Goal: Task Accomplishment & Management: Use online tool/utility

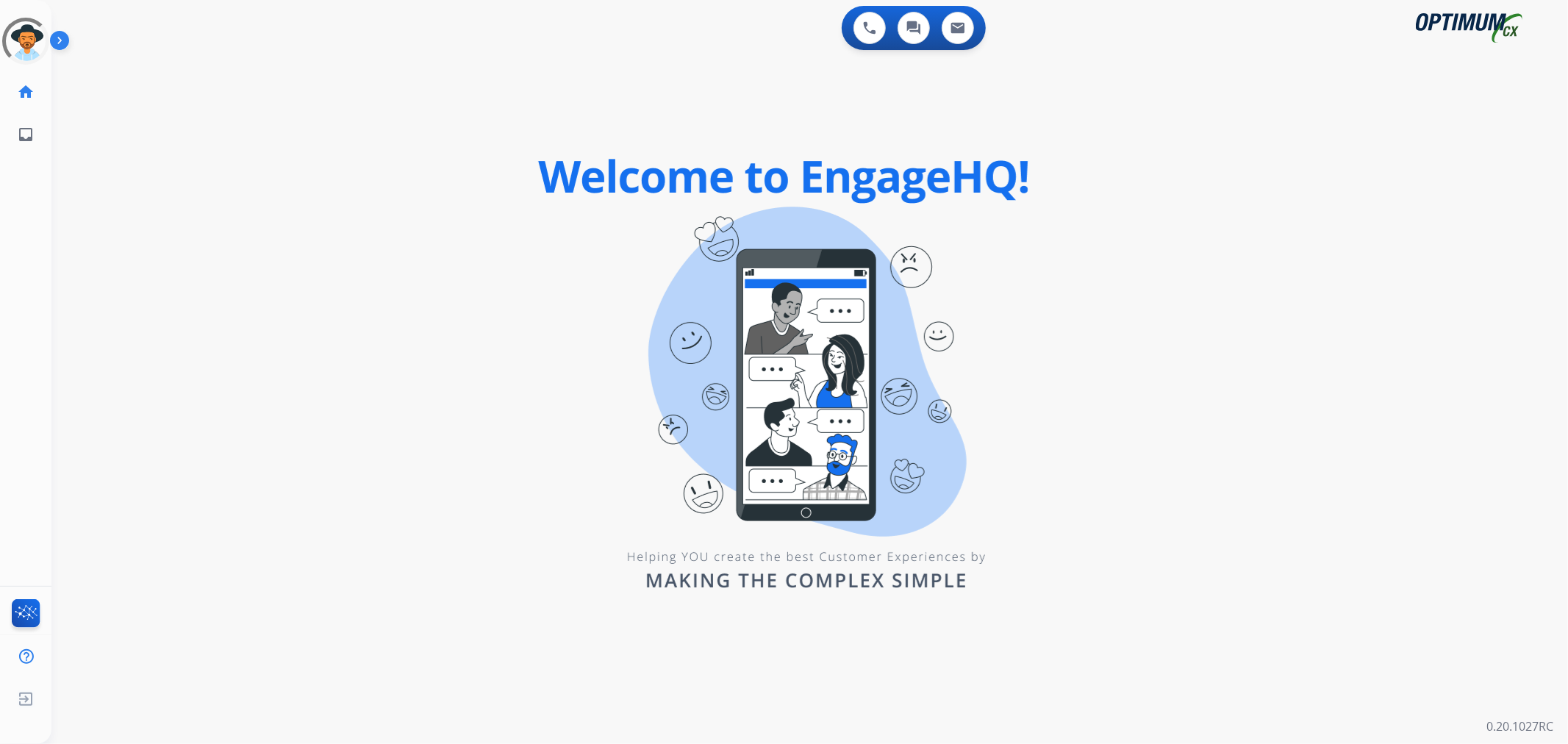
click at [64, 35] on img at bounding box center [62, 43] width 25 height 28
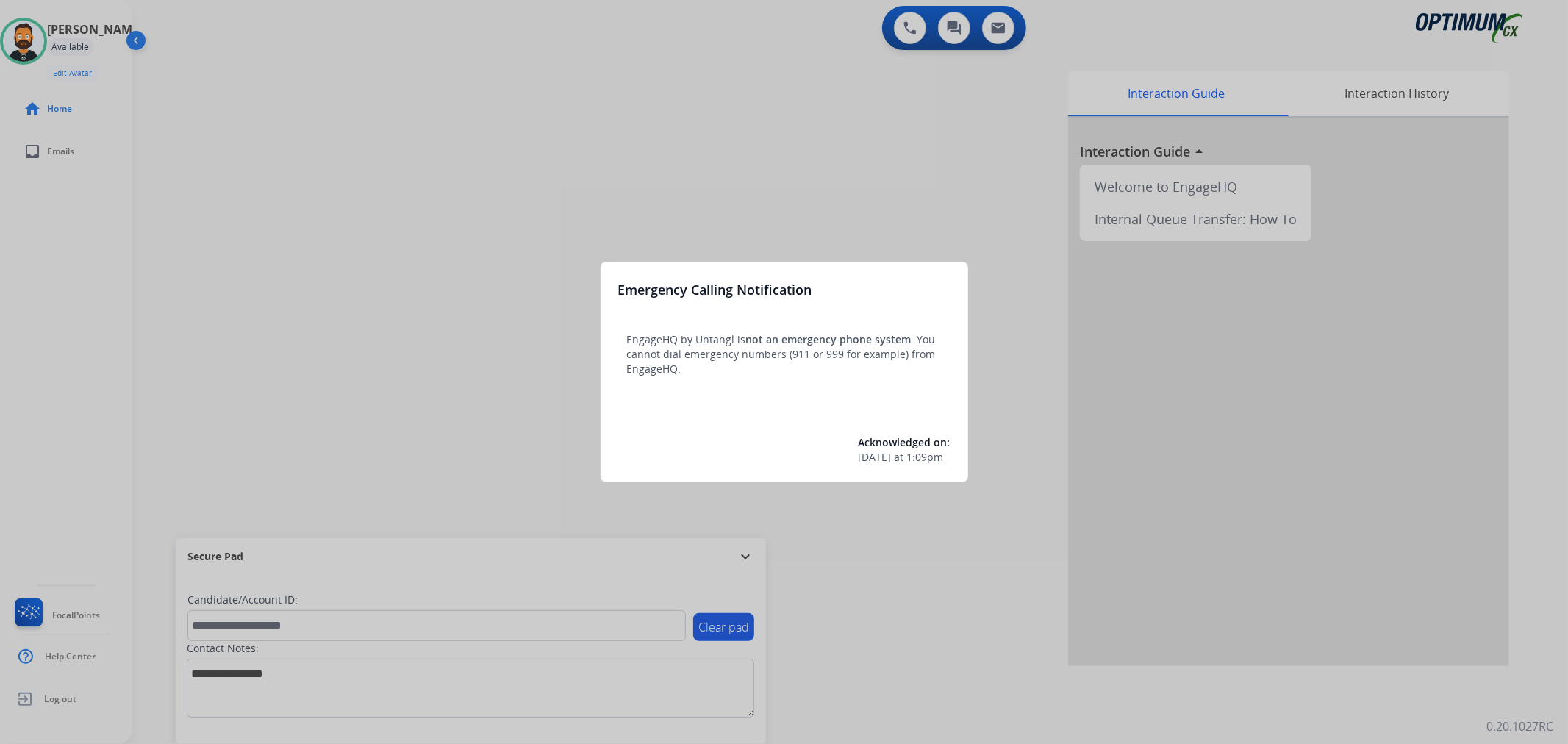
click at [396, 298] on div at bounding box center [784, 372] width 1568 height 744
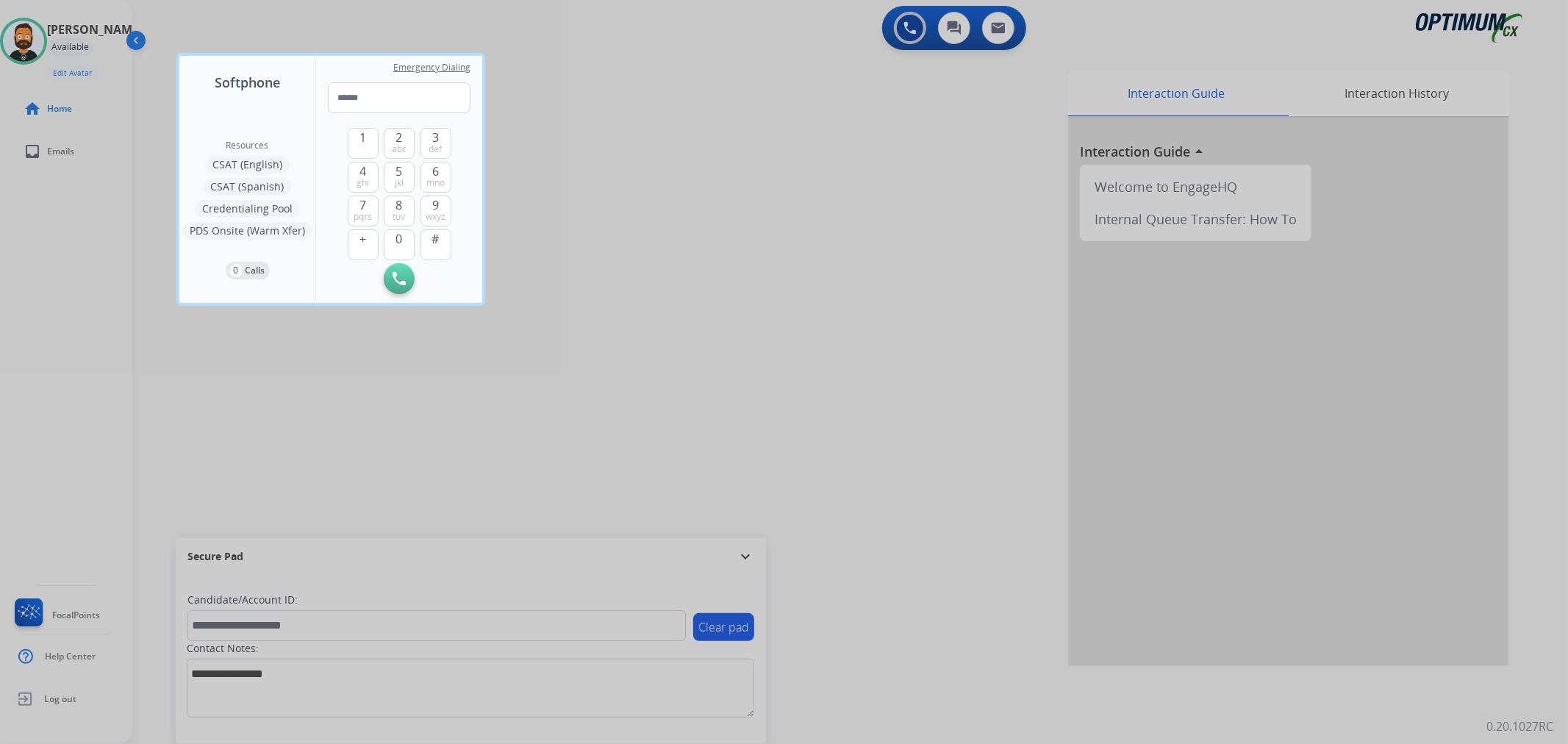
click at [751, 557] on div at bounding box center [784, 372] width 1568 height 744
click at [751, 557] on mat-icon "expand_more" at bounding box center [745, 556] width 18 height 18
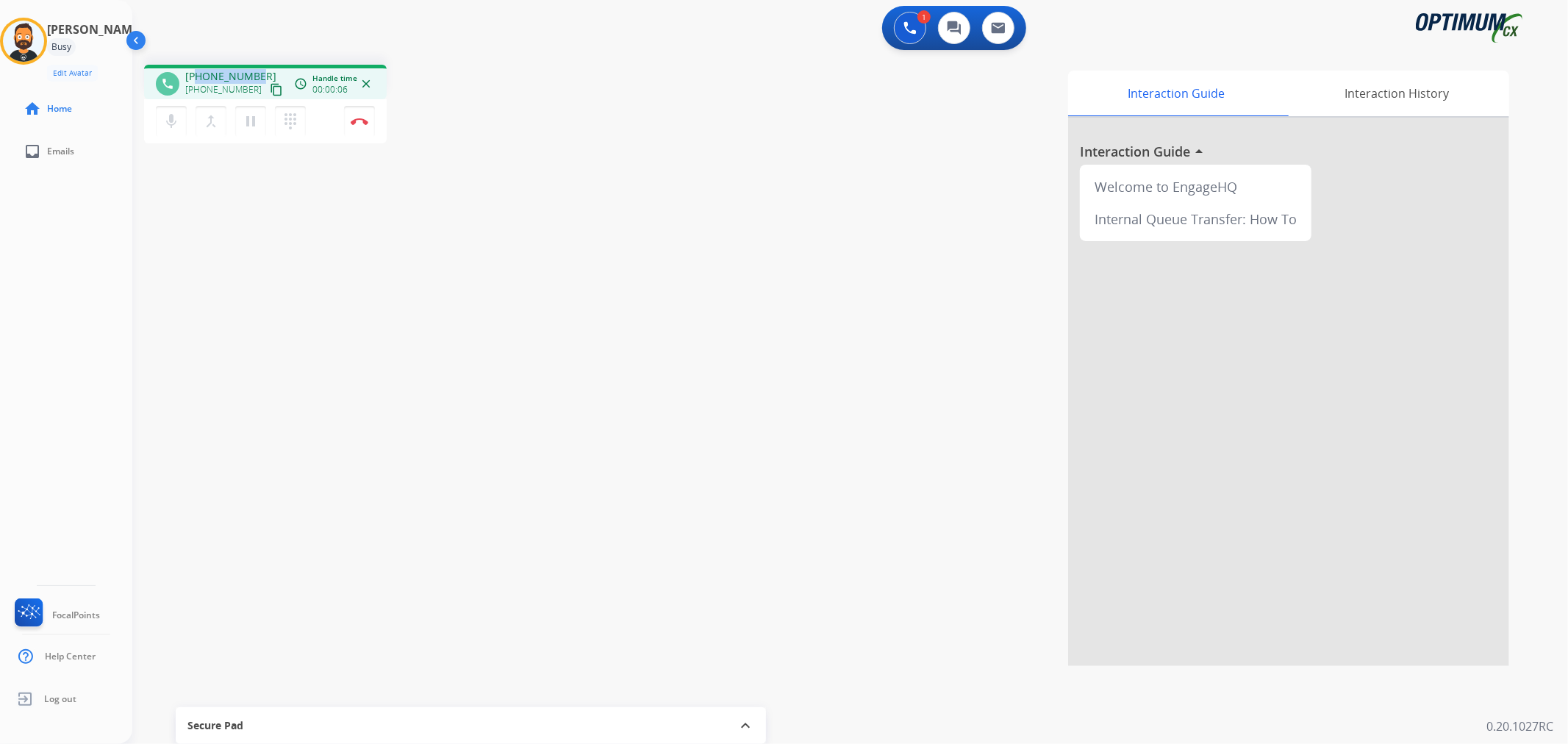
drag, startPoint x: 260, startPoint y: 71, endPoint x: 196, endPoint y: 71, distance: 64.0
click at [196, 71] on div "[PHONE_NUMBER] [PHONE_NUMBER] content_copy" at bounding box center [236, 83] width 100 height 29
copy span "6626891417"
click at [363, 127] on button "Disconnect" at bounding box center [359, 121] width 31 height 31
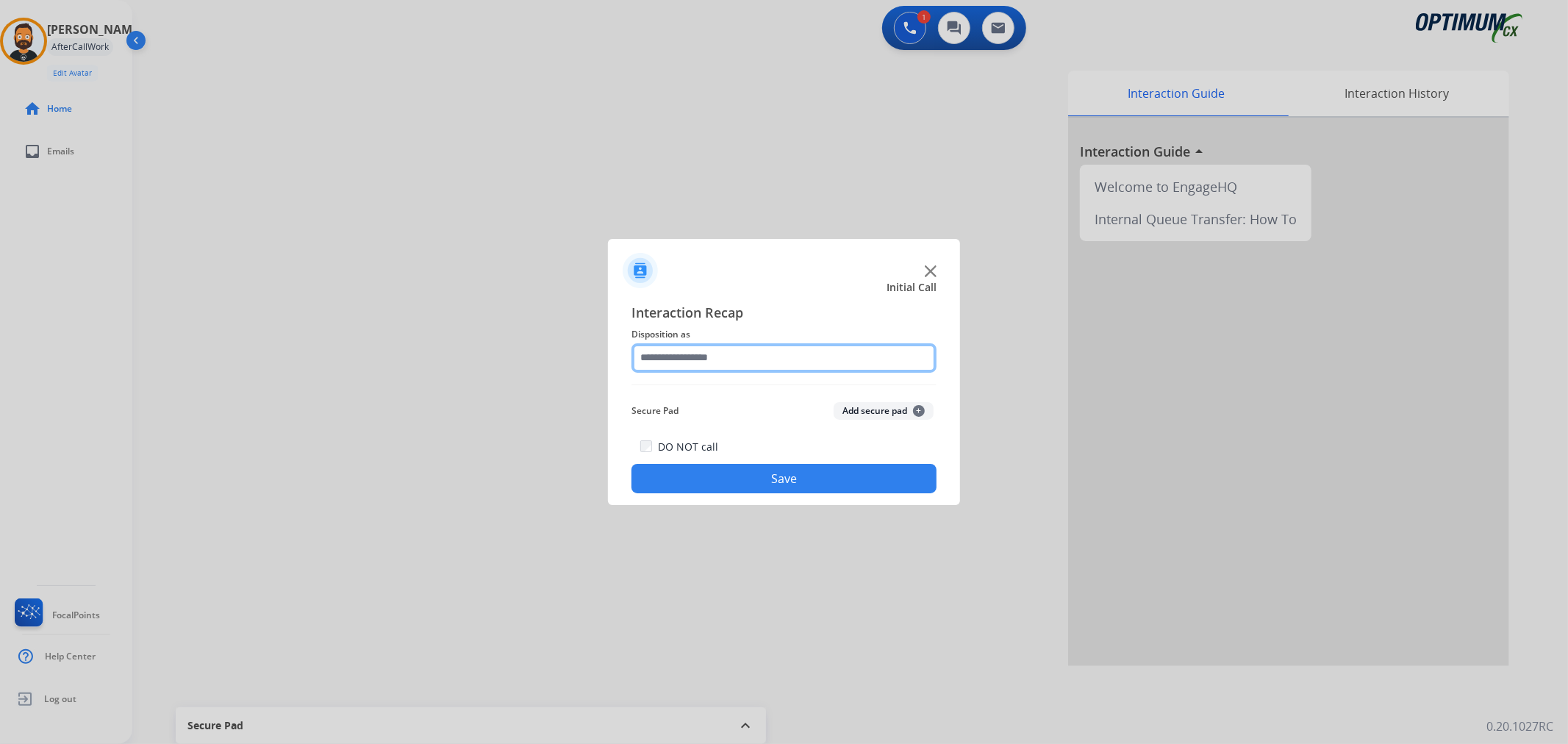
drag, startPoint x: 656, startPoint y: 369, endPoint x: 671, endPoint y: 371, distance: 15.1
click at [657, 369] on input "text" at bounding box center [784, 357] width 305 height 29
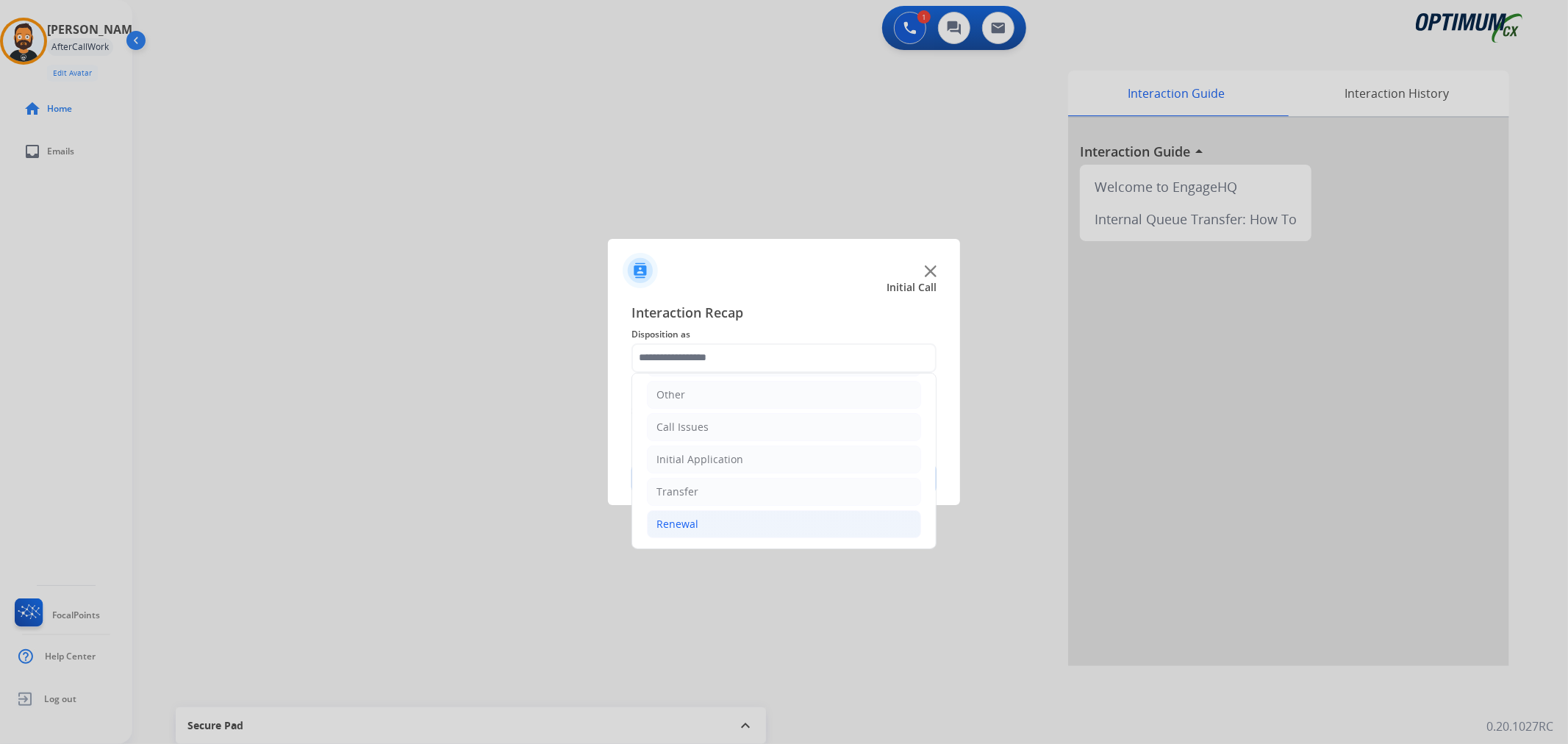
click at [692, 531] on div "Renewal" at bounding box center [677, 524] width 42 height 15
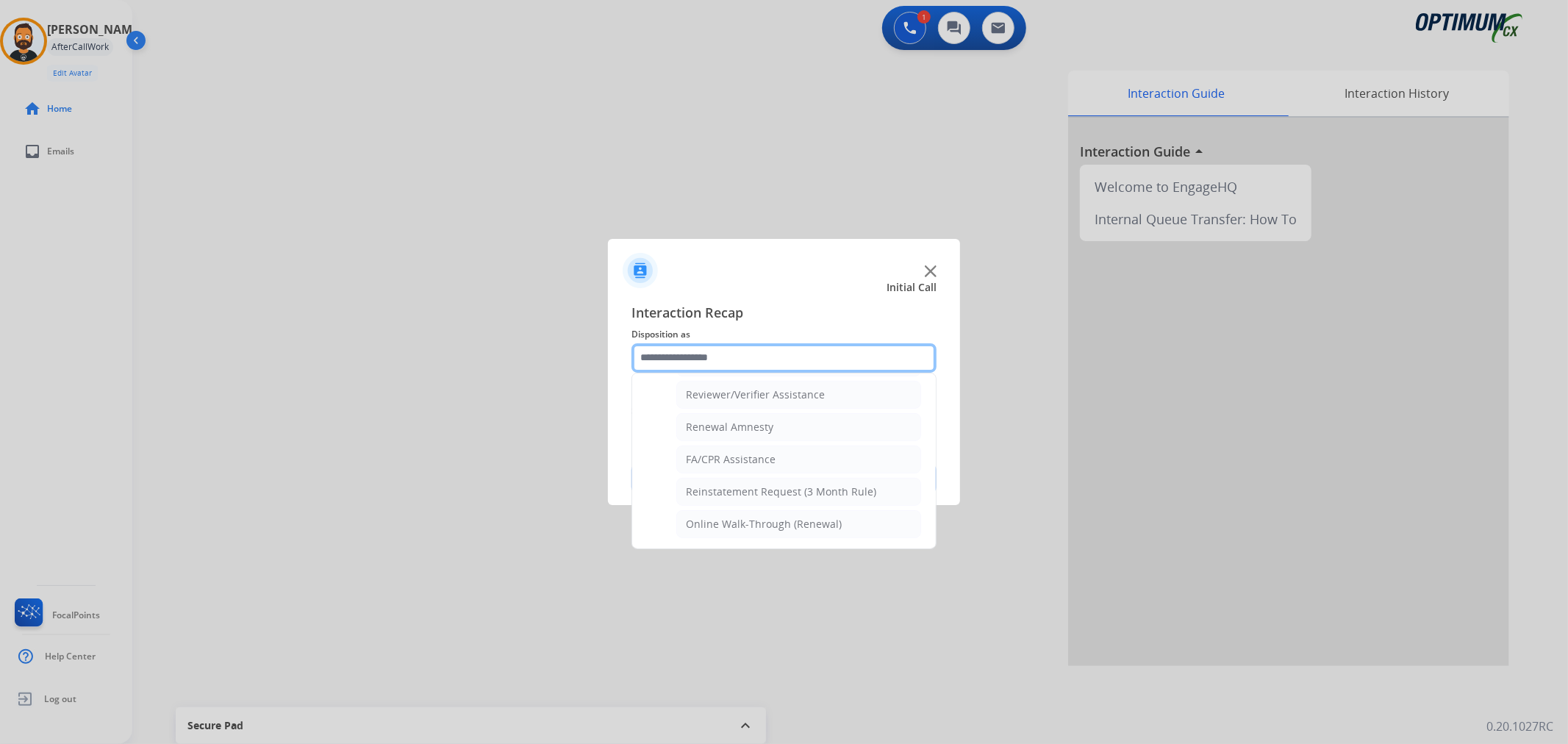
scroll to position [434, 0]
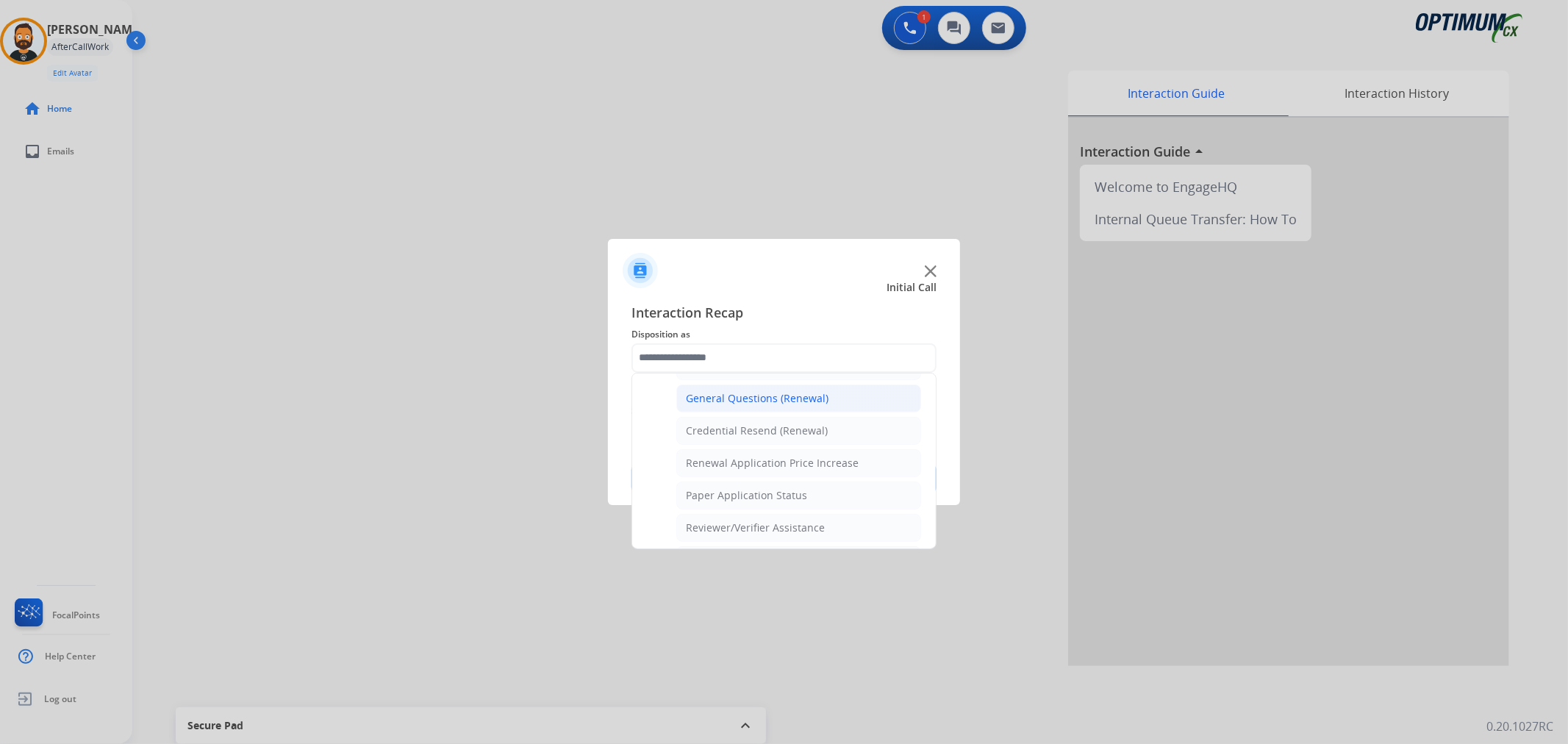
click at [747, 402] on div "General Questions (Renewal)" at bounding box center [757, 399] width 143 height 15
type input "**********"
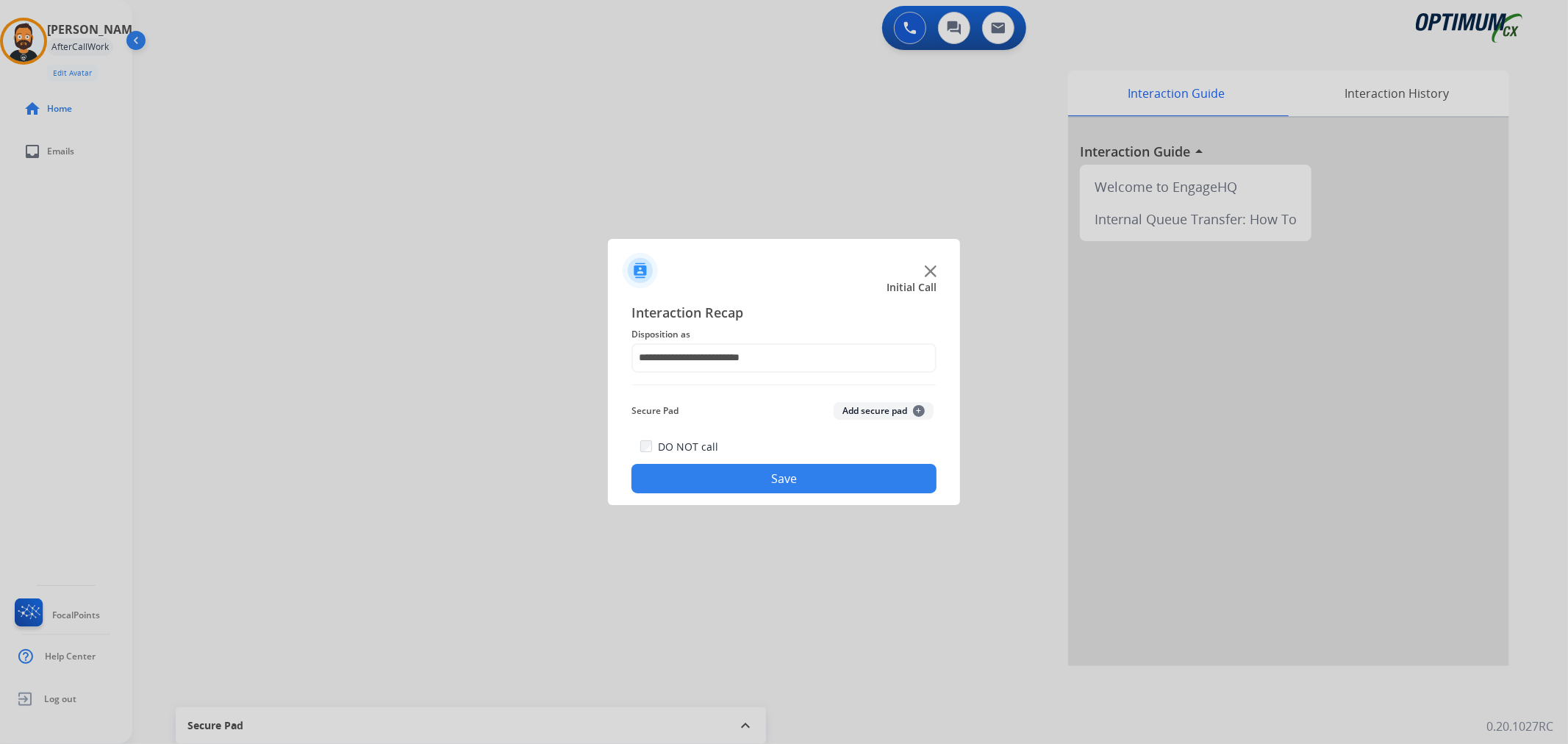
click at [718, 476] on button "Save" at bounding box center [784, 478] width 305 height 29
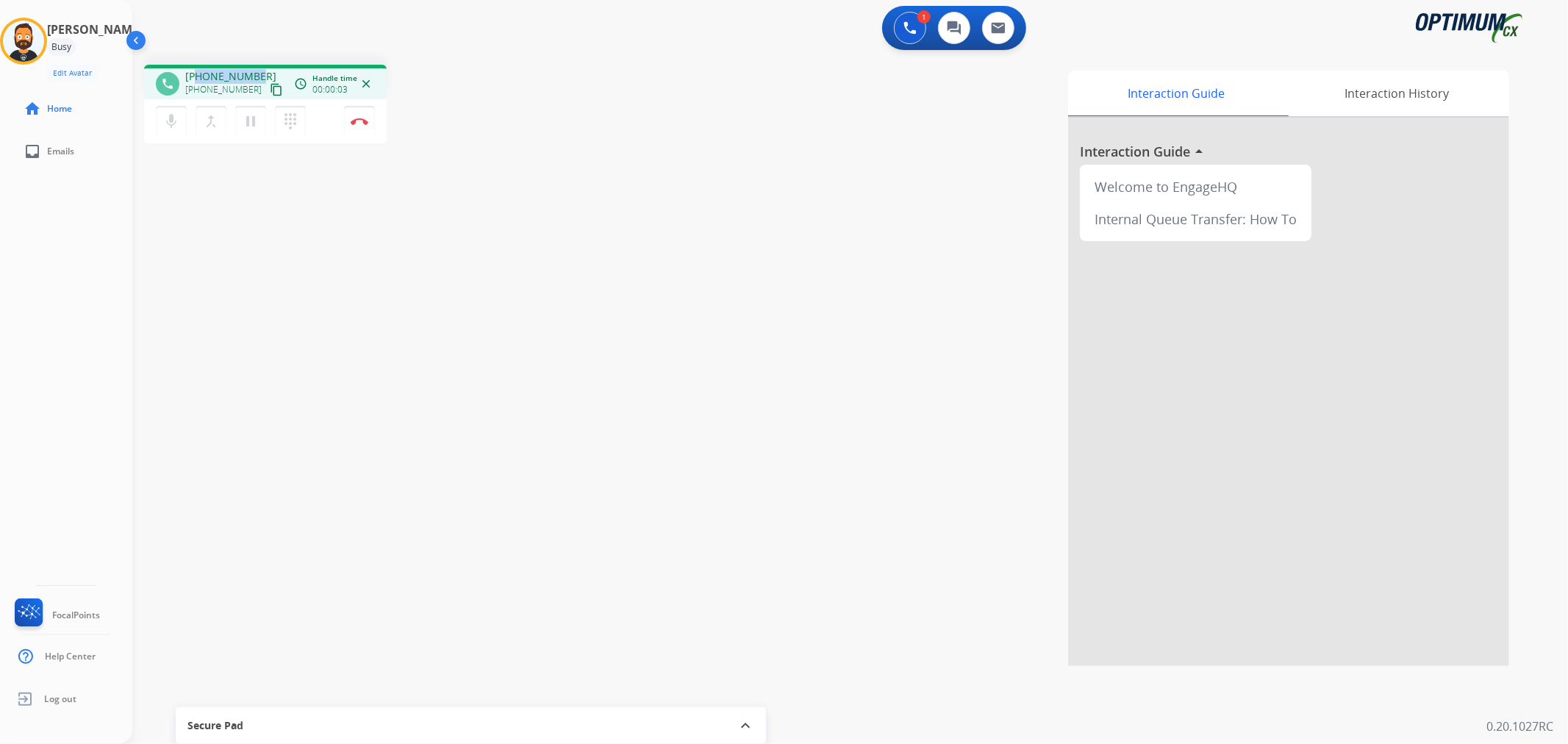
drag, startPoint x: 260, startPoint y: 68, endPoint x: 197, endPoint y: 67, distance: 63.0
click at [197, 67] on div "phone [PHONE_NUMBER] [PHONE_NUMBER] content_copy access_time Call metrics Queue…" at bounding box center [265, 82] width 242 height 34
copy span "4303440266"
click at [358, 117] on img at bounding box center [360, 121] width 18 height 7
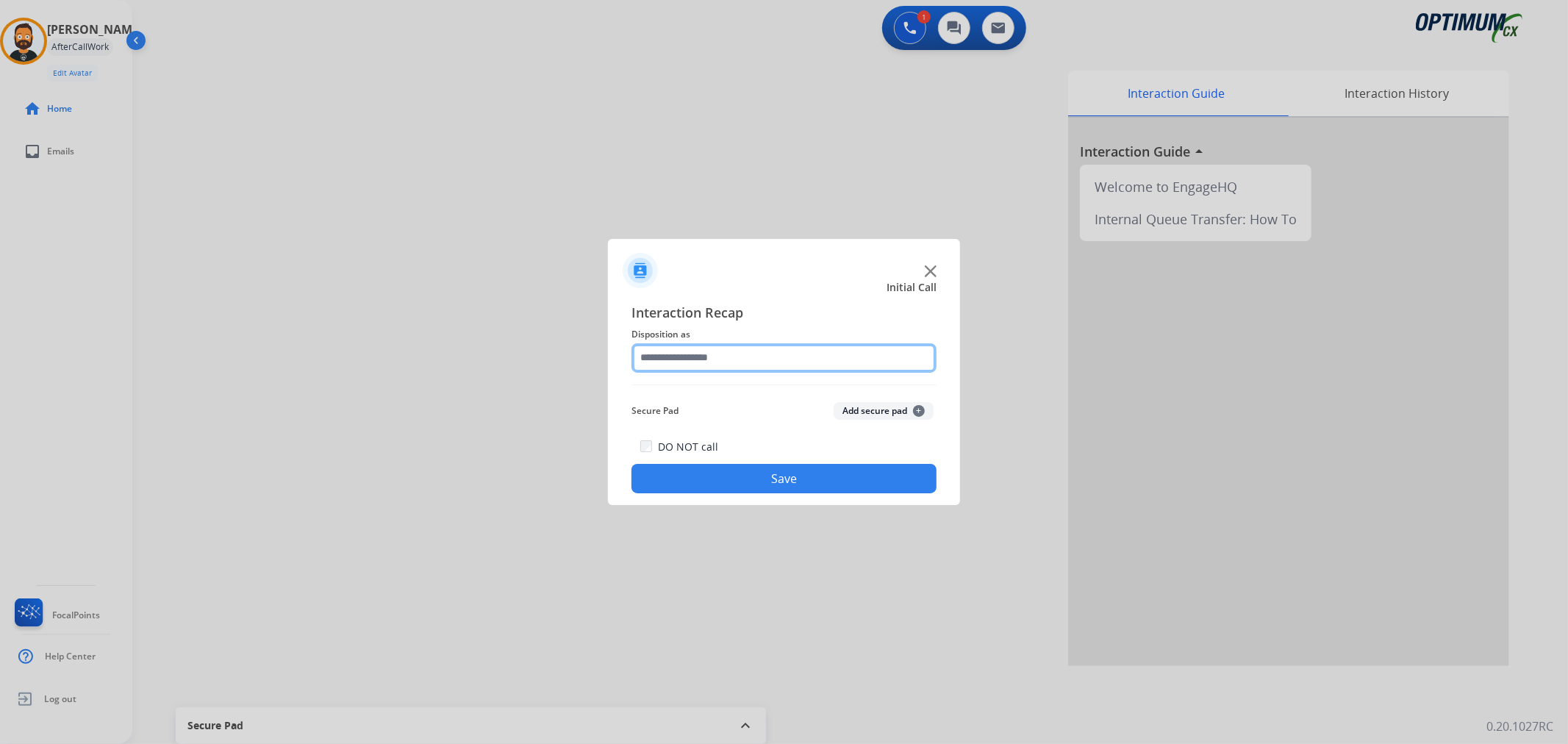
click at [703, 364] on input "text" at bounding box center [784, 357] width 305 height 29
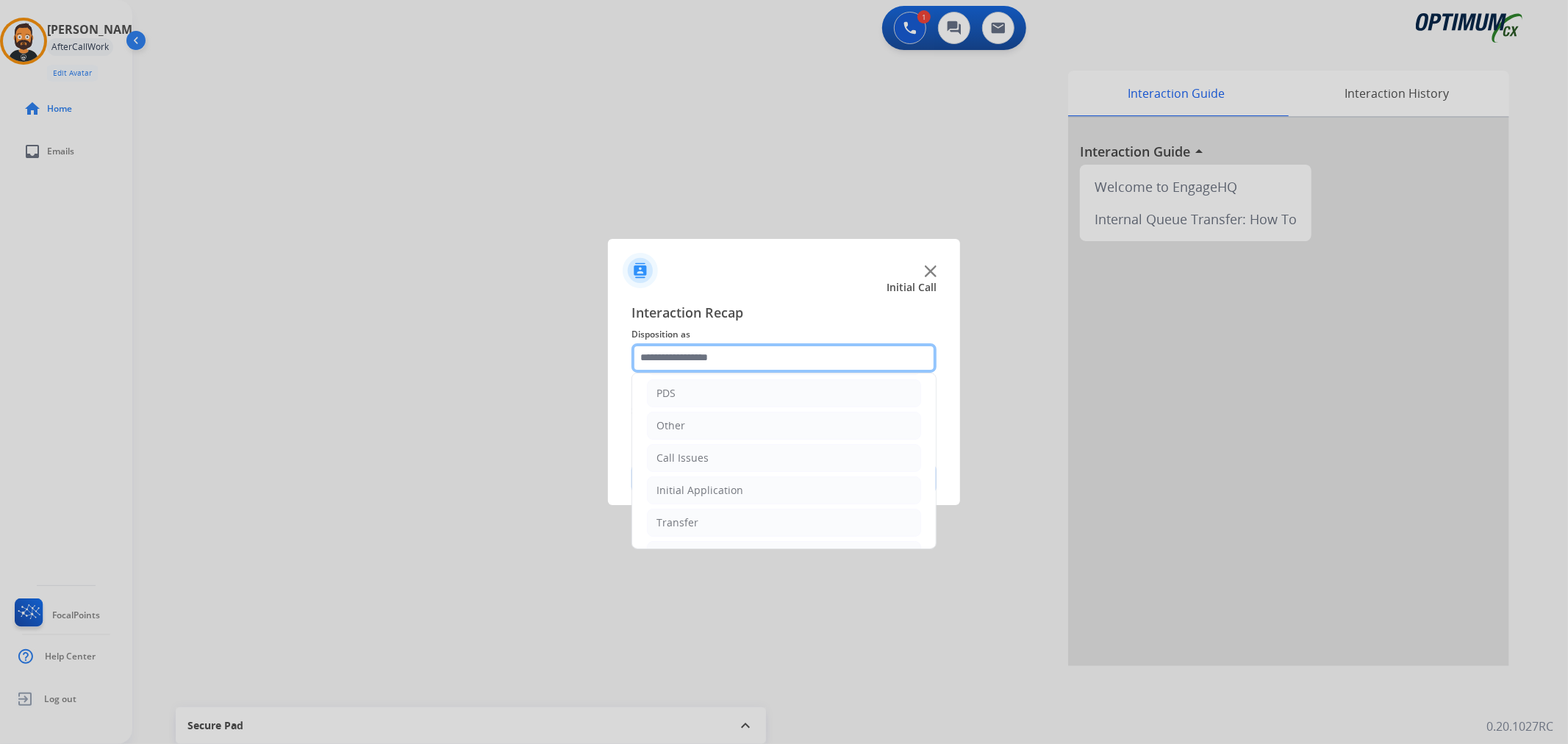
scroll to position [101, 0]
click at [719, 529] on li "Renewal" at bounding box center [784, 523] width 274 height 28
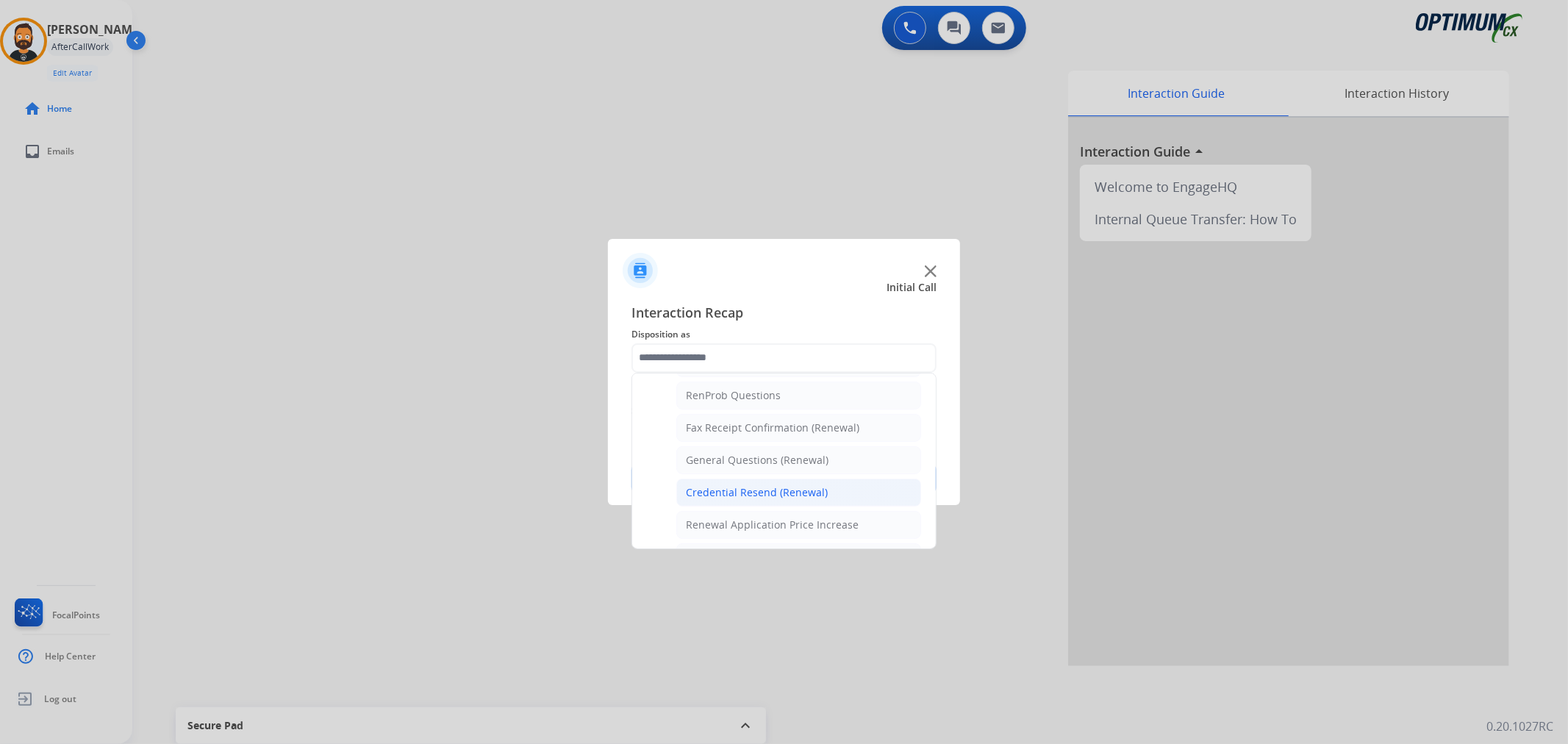
click at [773, 479] on li "Credential Resend (Renewal)" at bounding box center [799, 492] width 245 height 28
type input "**********"
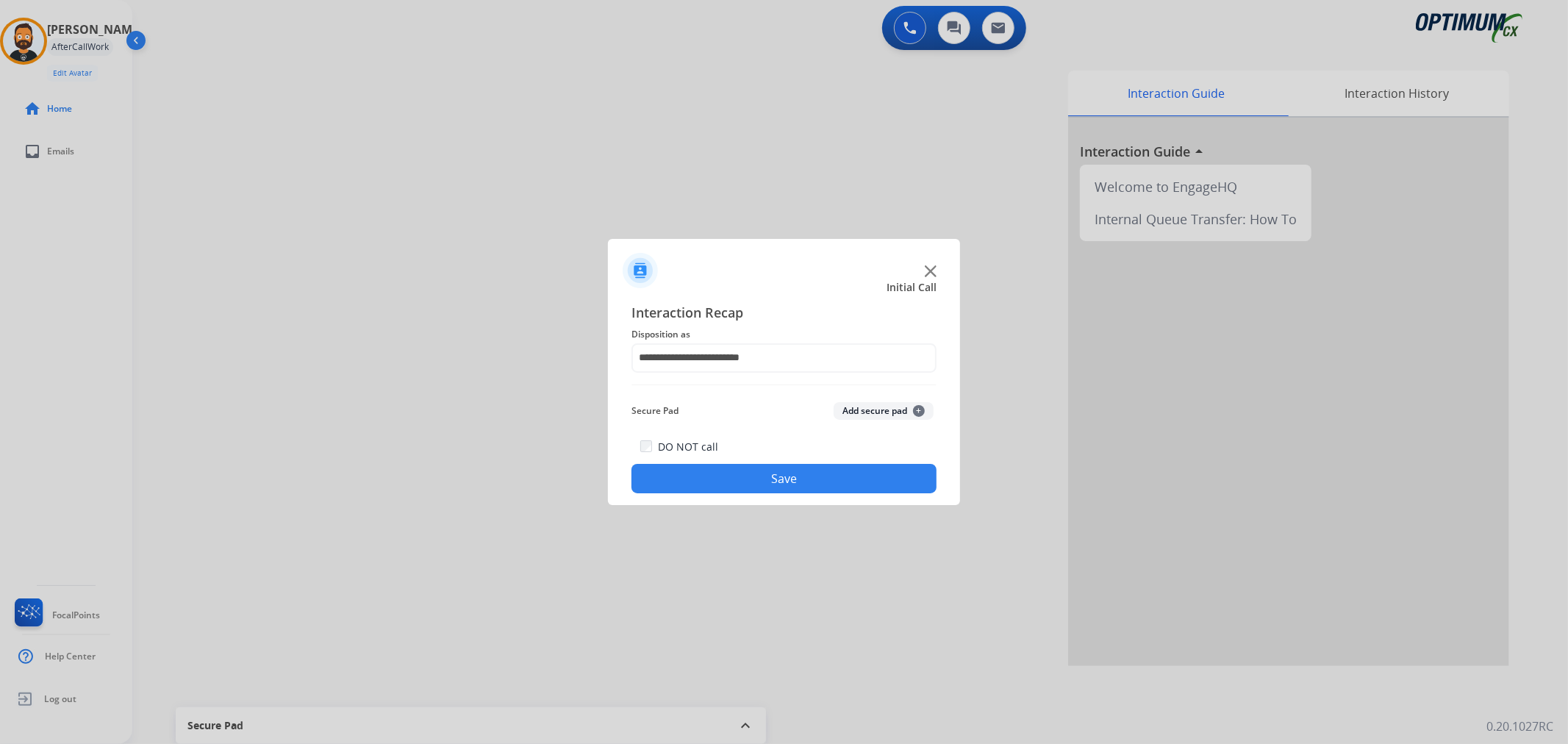
click at [773, 479] on button "Save" at bounding box center [784, 478] width 305 height 29
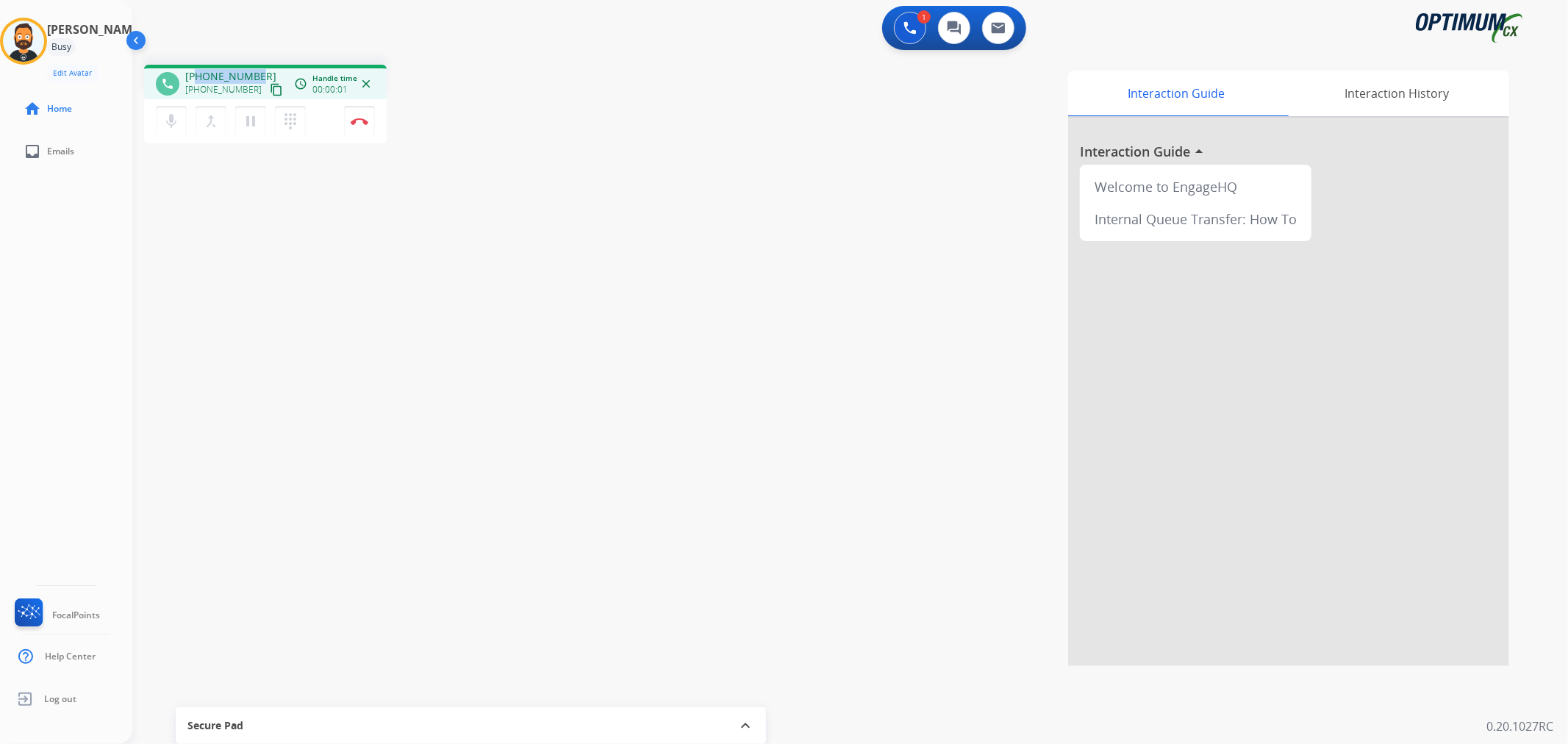
drag, startPoint x: 255, startPoint y: 72, endPoint x: 198, endPoint y: 66, distance: 57.3
click at [198, 66] on div "phone [PHONE_NUMBER] [PHONE_NUMBER] content_copy access_time Call metrics Queue…" at bounding box center [265, 82] width 242 height 34
copy span "8652358113"
click at [250, 118] on mat-icon "pause" at bounding box center [250, 121] width 18 height 18
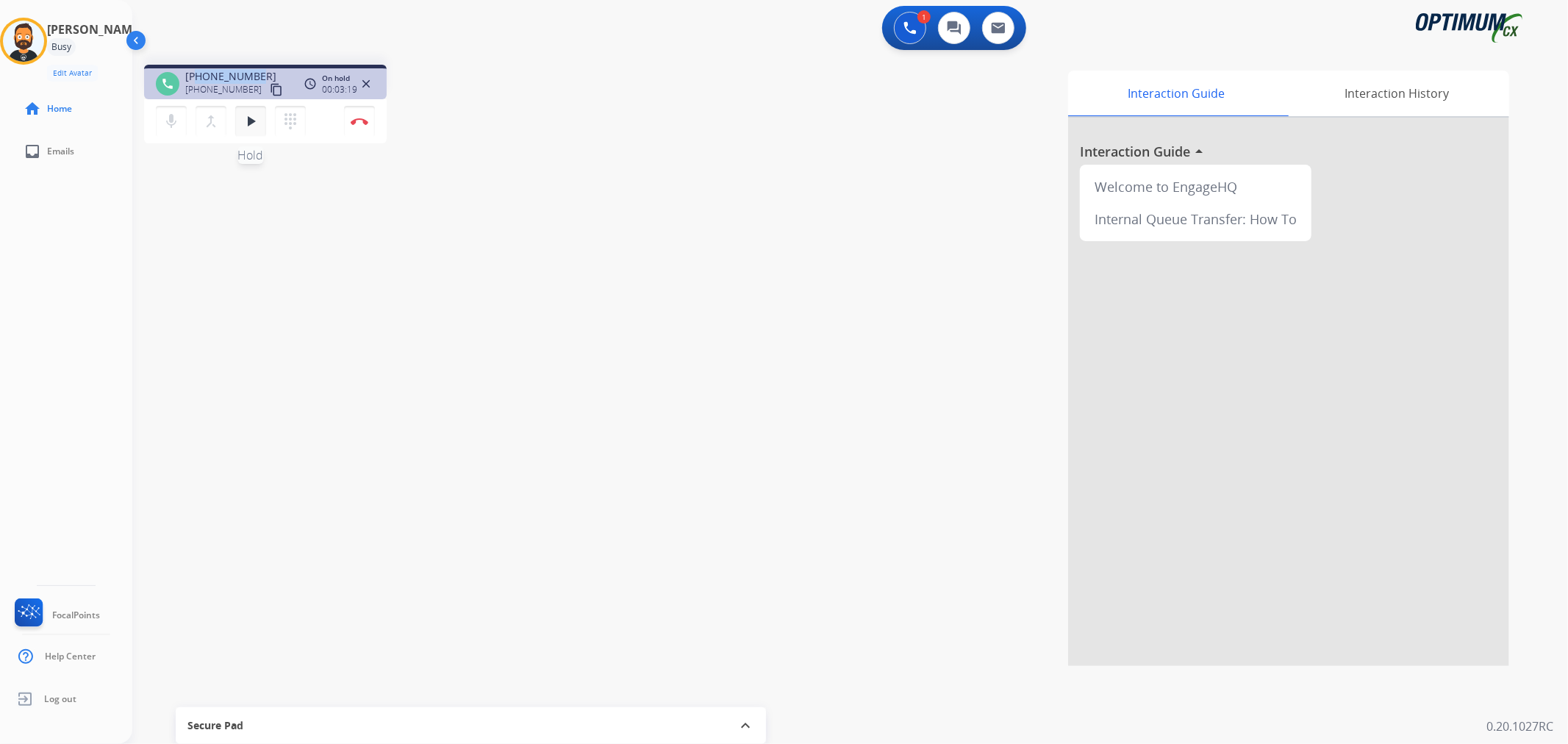
click at [250, 120] on mat-icon "play_arrow" at bounding box center [250, 121] width 18 height 18
click at [359, 121] on img at bounding box center [360, 121] width 18 height 7
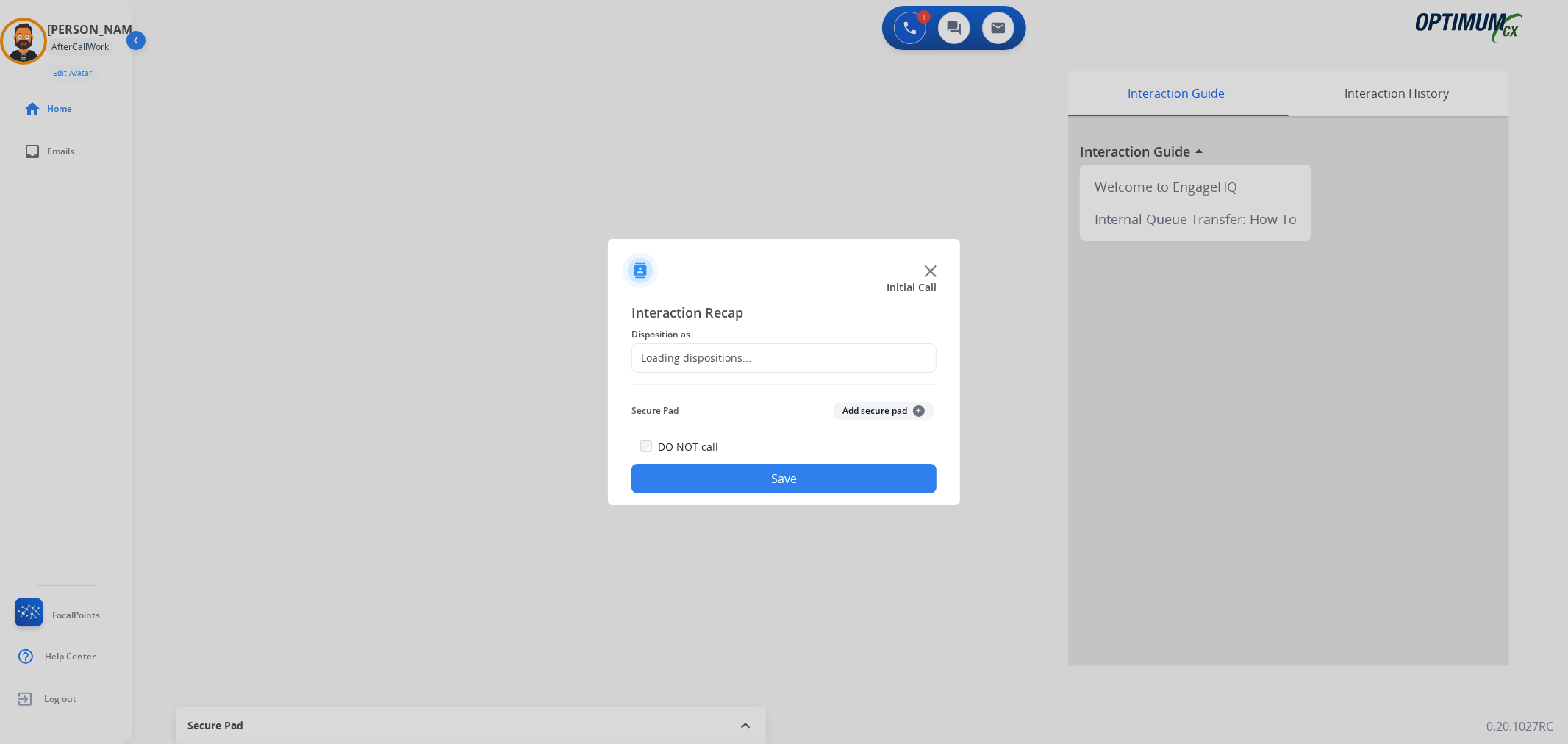
click at [715, 358] on div "Loading dispositions..." at bounding box center [692, 358] width 119 height 15
click at [714, 358] on input "text" at bounding box center [784, 357] width 305 height 29
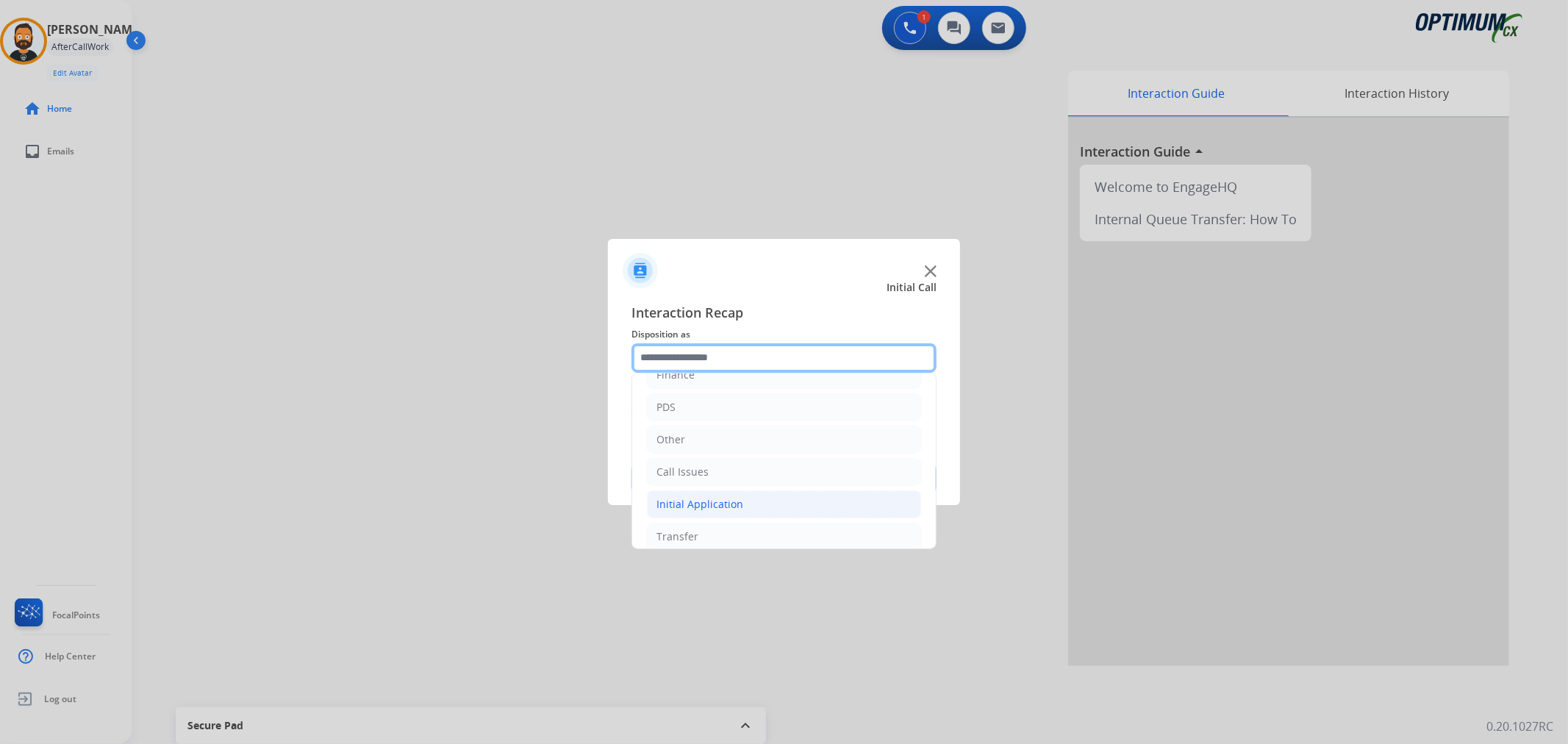
scroll to position [101, 0]
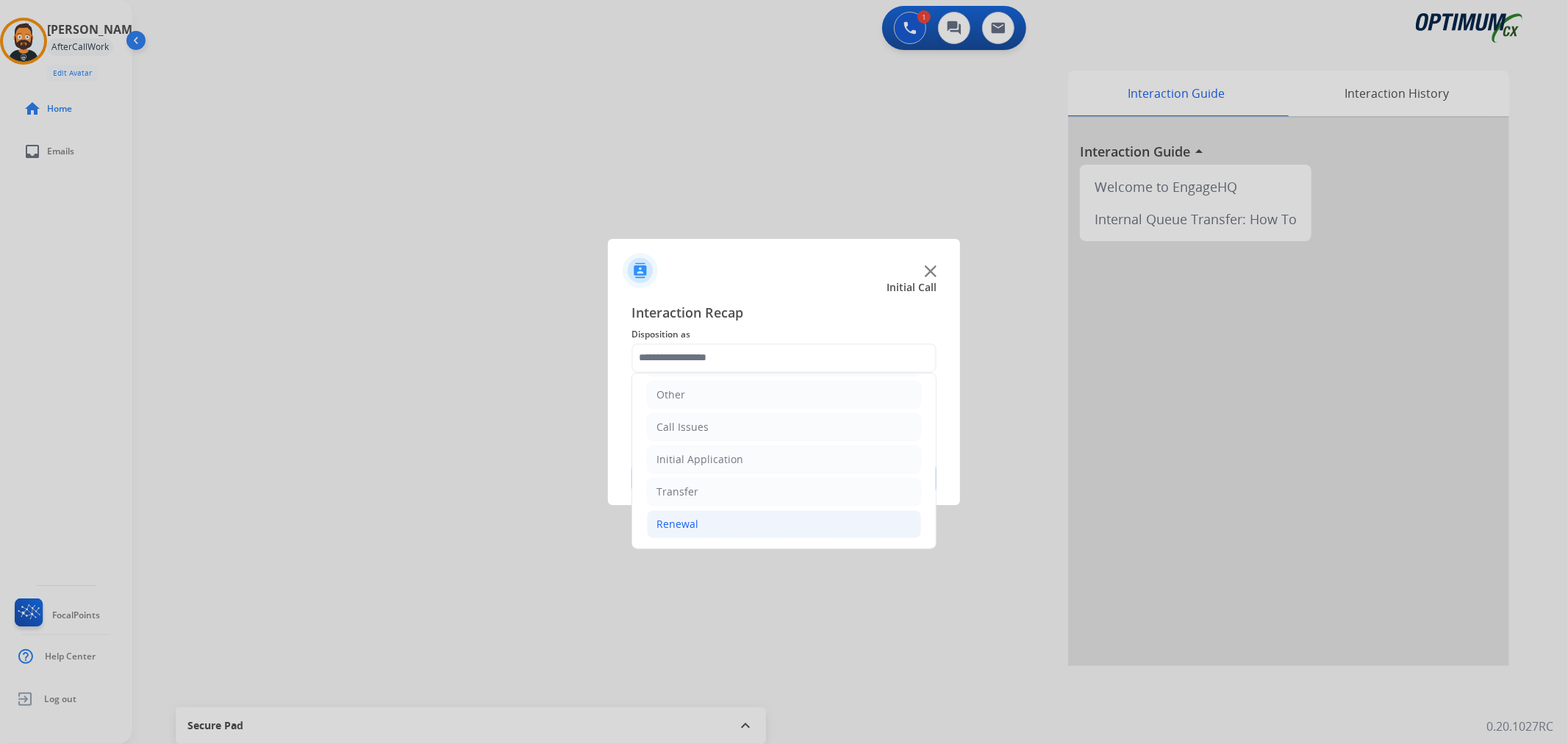
click at [754, 513] on li "Renewal" at bounding box center [784, 523] width 274 height 28
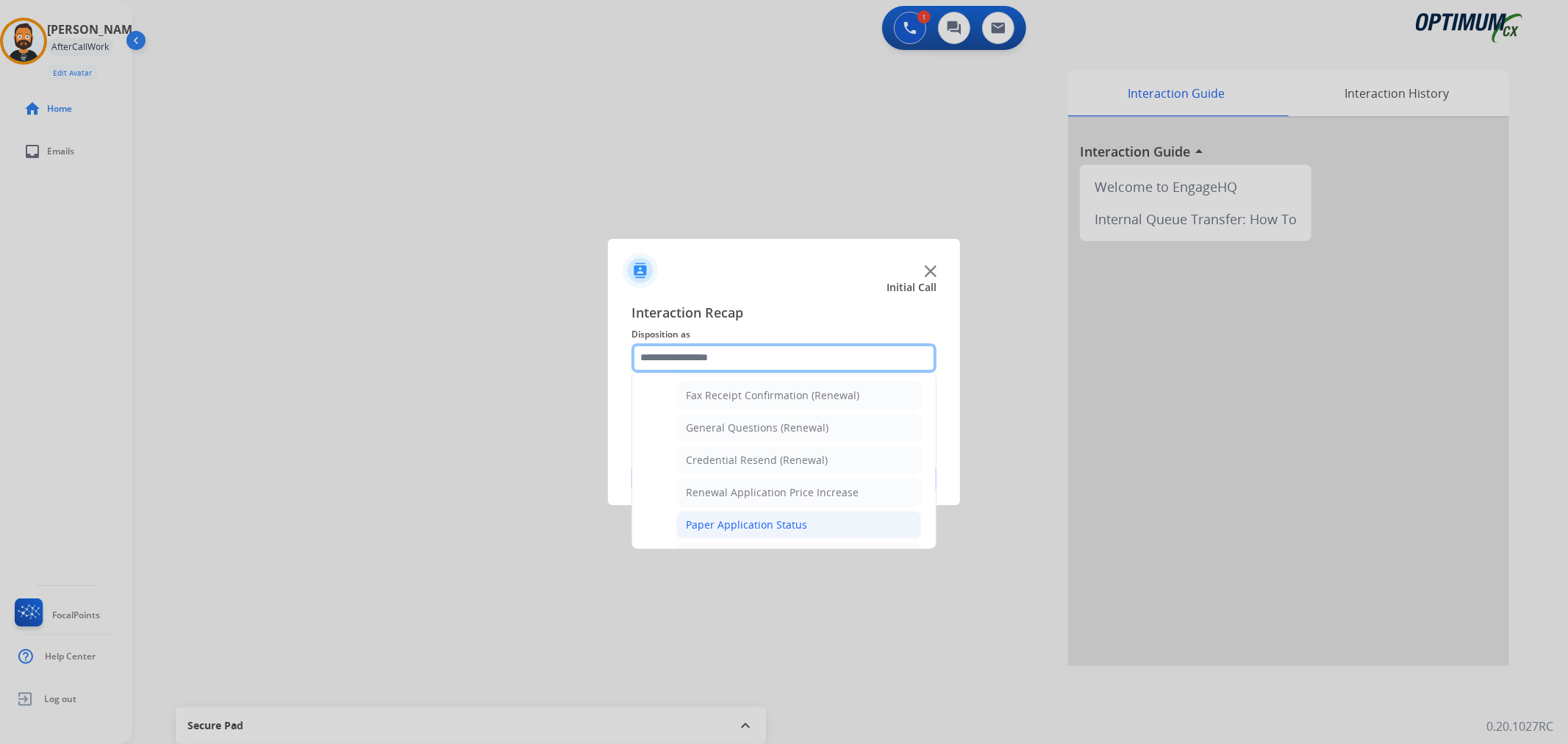
scroll to position [372, 0]
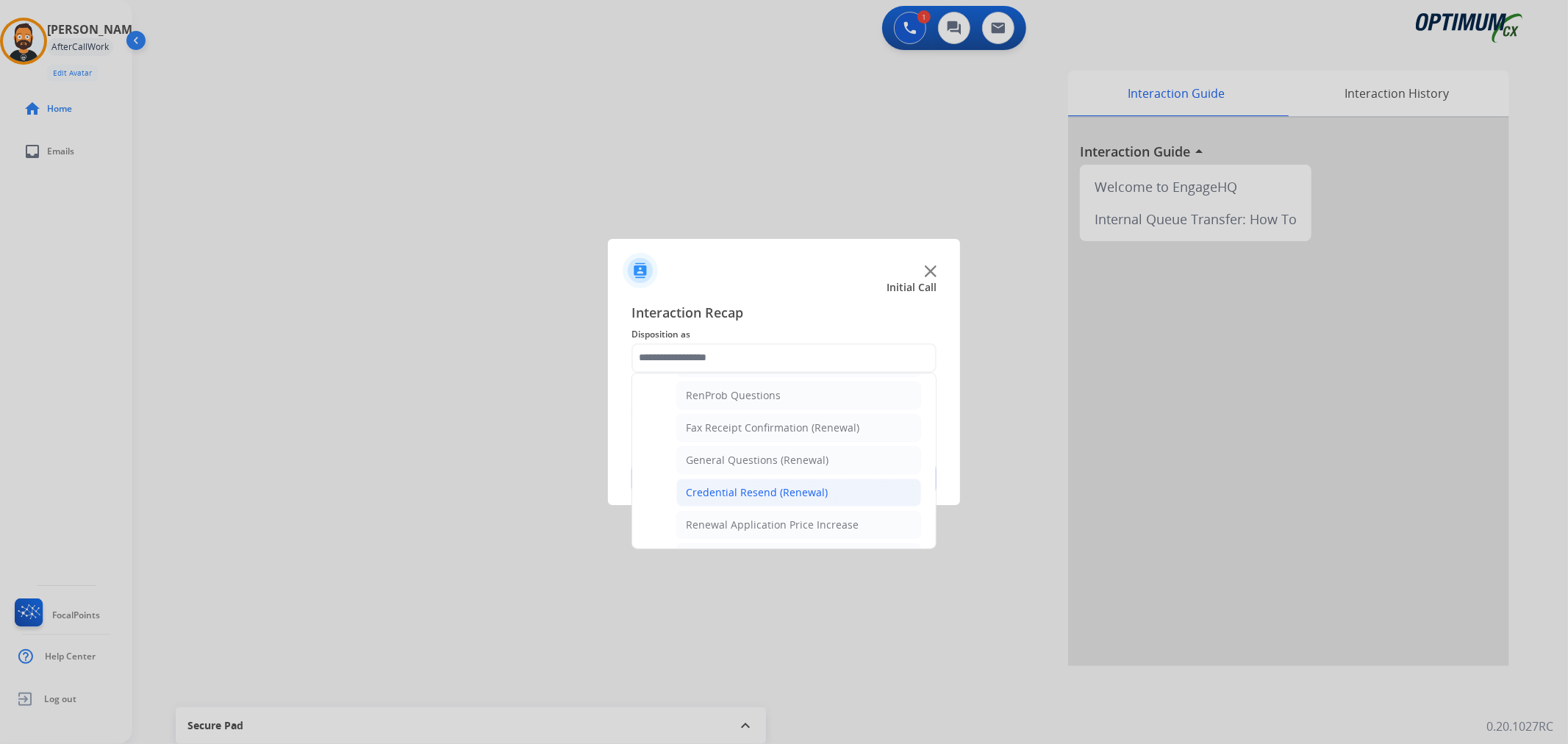
click at [725, 494] on div "Credential Resend (Renewal)" at bounding box center [757, 493] width 142 height 15
type input "**********"
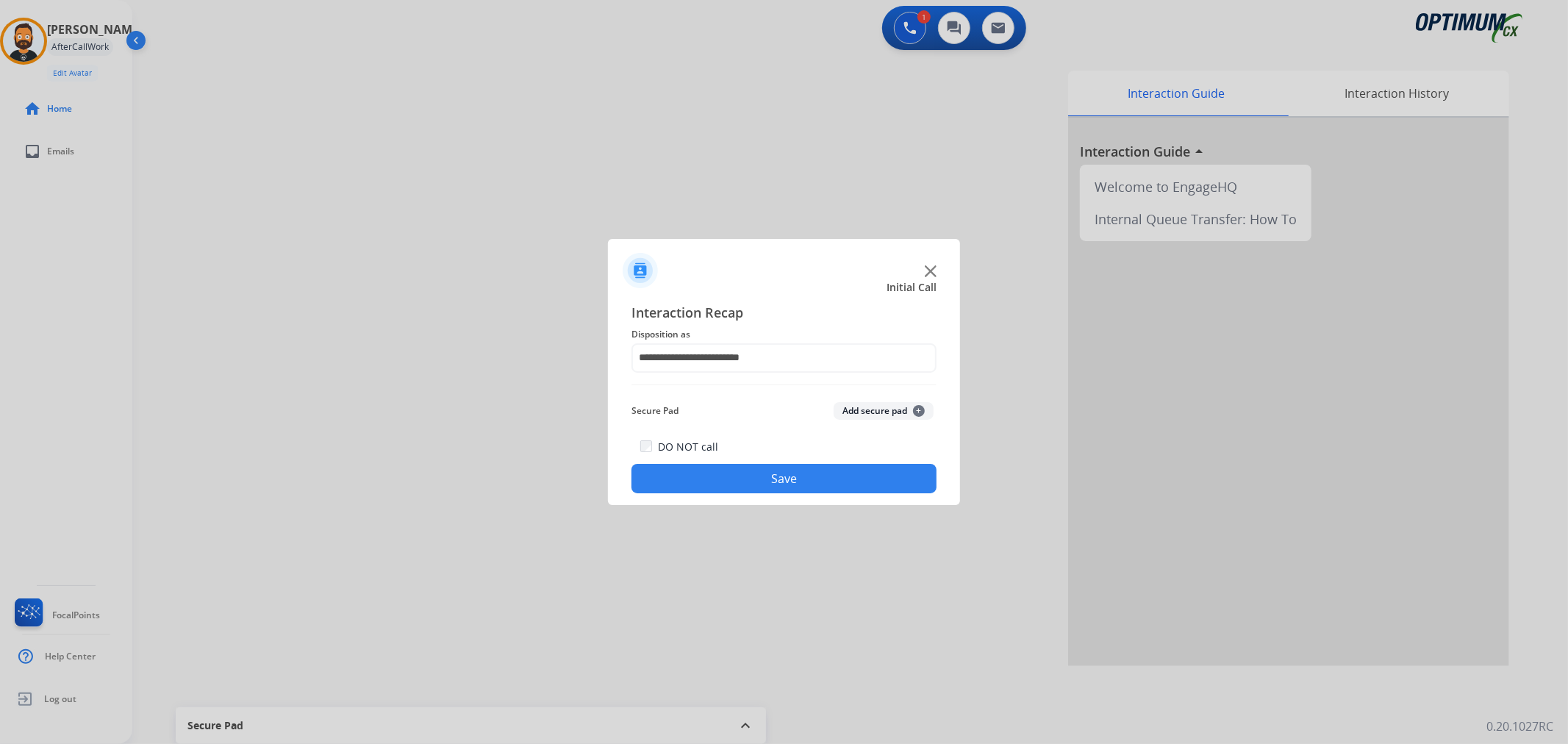
click at [740, 471] on button "Save" at bounding box center [784, 478] width 305 height 29
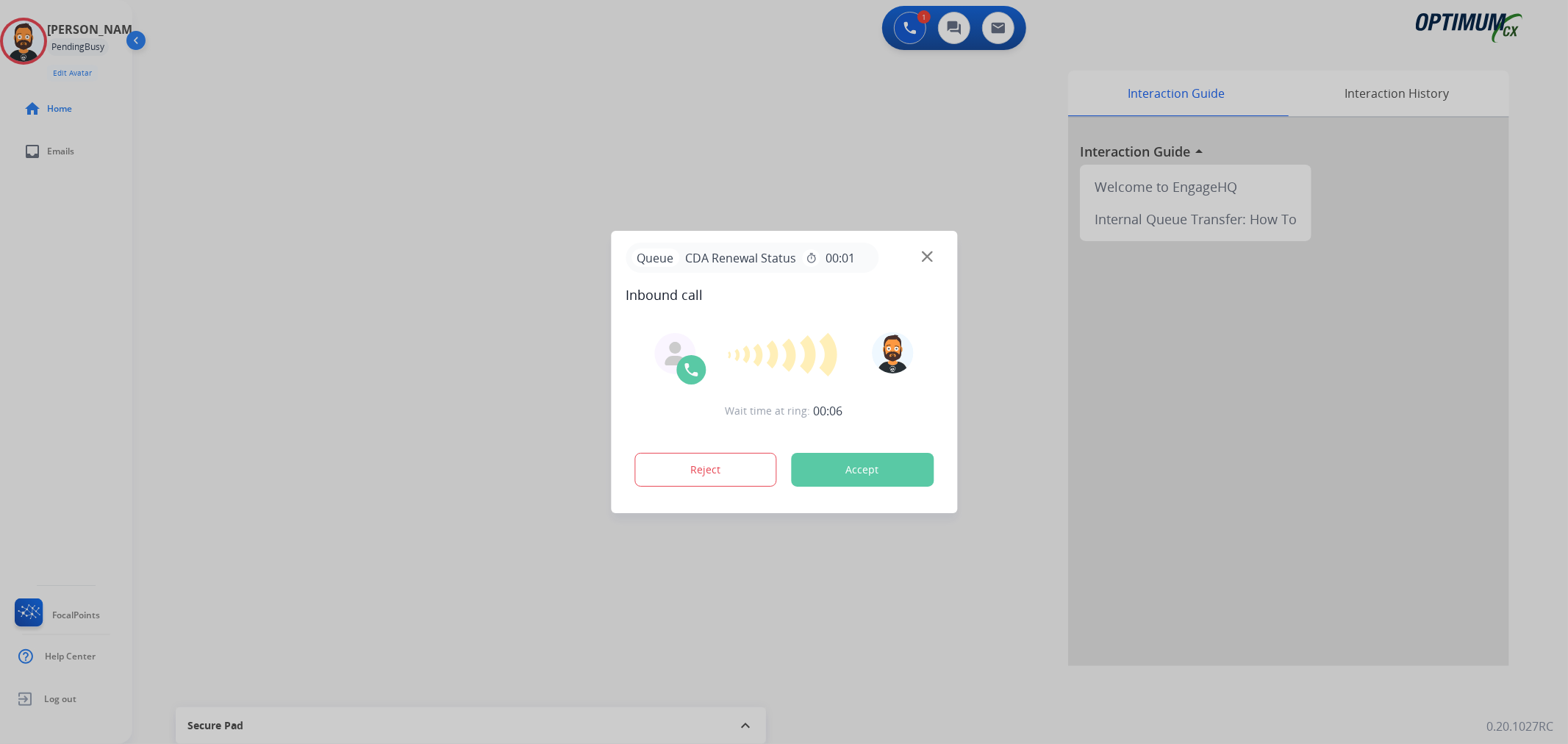
click at [218, 402] on div at bounding box center [784, 372] width 1568 height 744
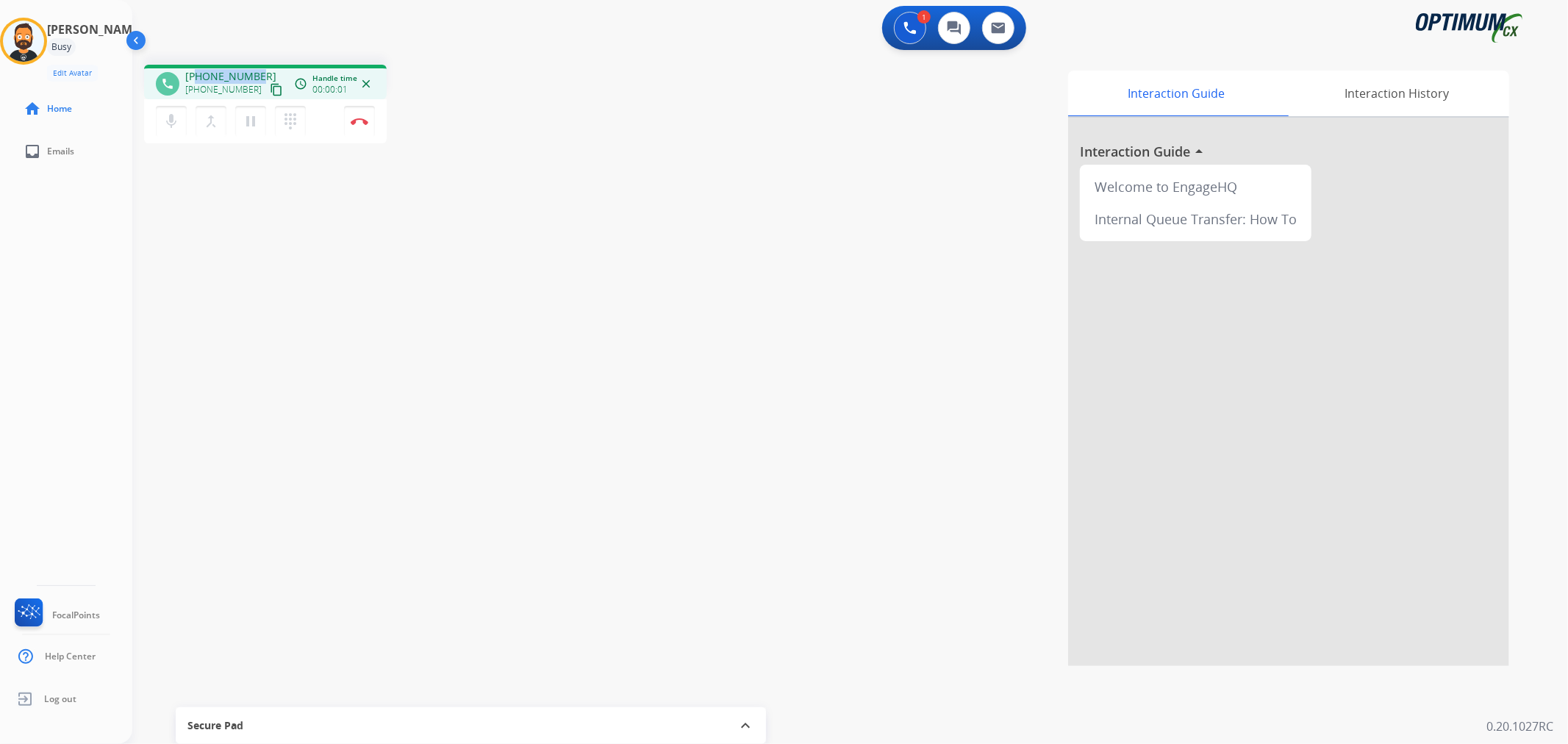
drag, startPoint x: 258, startPoint y: 70, endPoint x: 197, endPoint y: 68, distance: 61.0
click at [197, 69] on div "[PHONE_NUMBER] [PHONE_NUMBER] content_copy" at bounding box center [236, 83] width 100 height 29
copy span "5132388638"
click at [360, 117] on img at bounding box center [360, 121] width 18 height 7
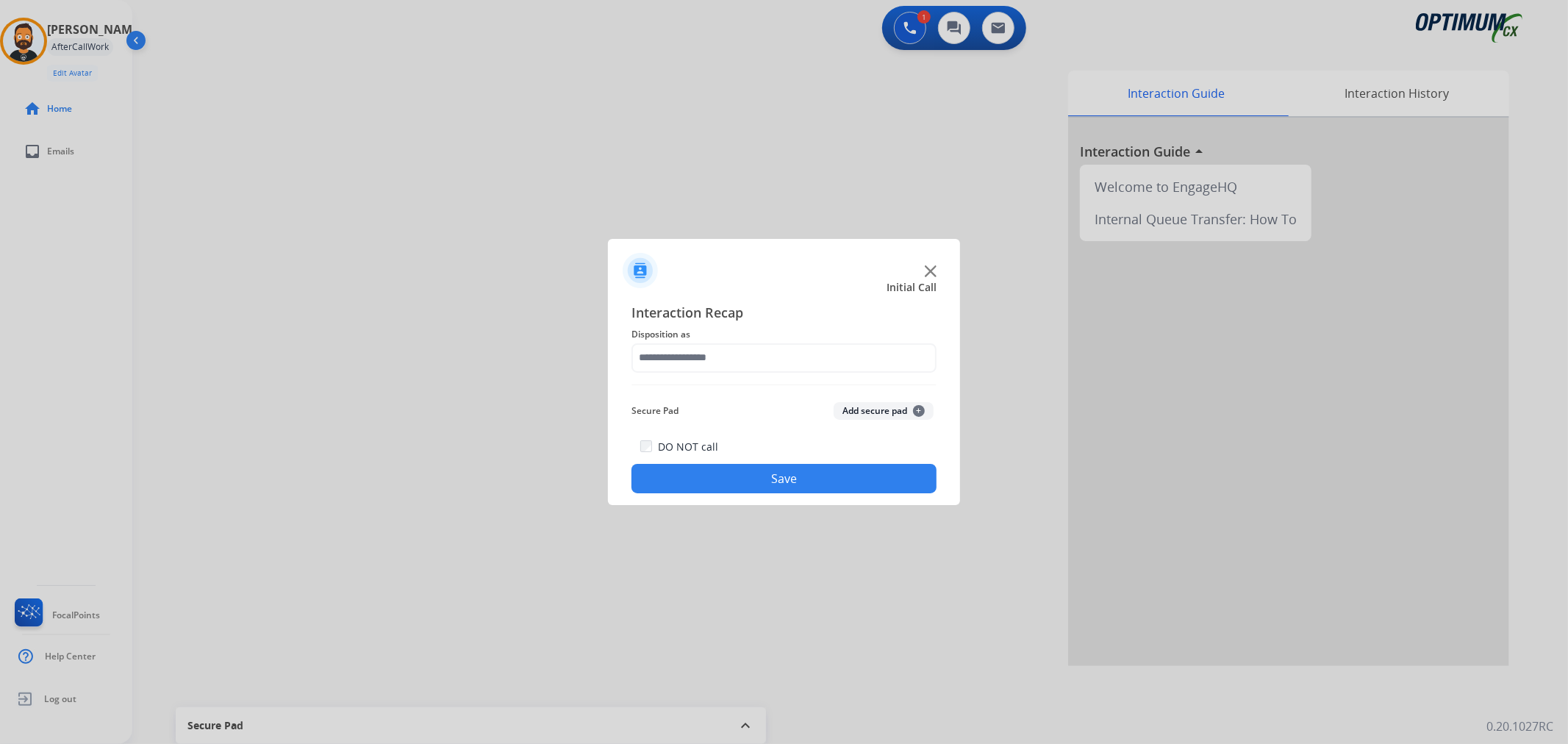
click at [714, 341] on span "Disposition as" at bounding box center [784, 335] width 305 height 18
click at [707, 361] on input "text" at bounding box center [784, 357] width 305 height 29
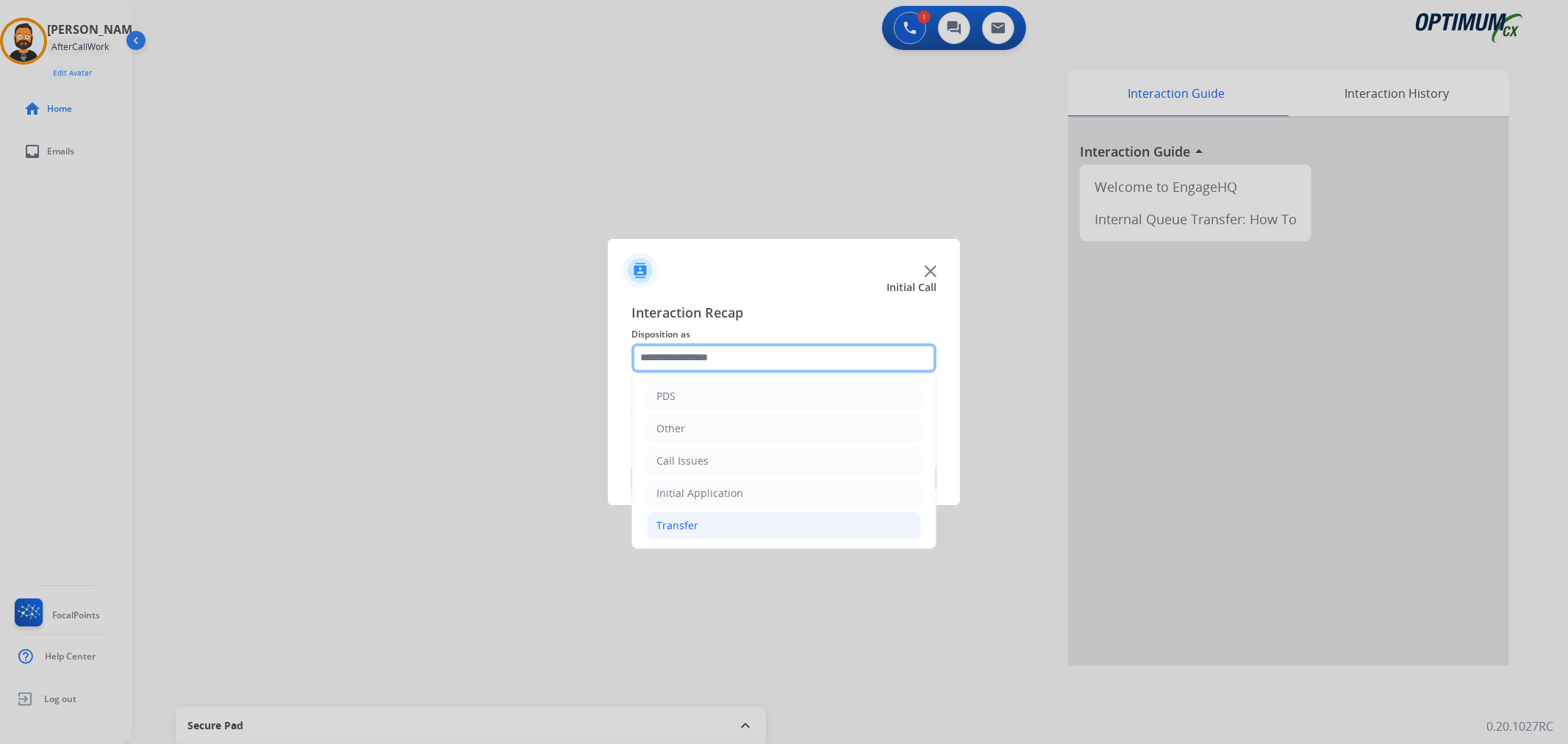
scroll to position [101, 0]
click at [701, 517] on li "Renewal" at bounding box center [784, 523] width 274 height 28
click at [711, 460] on div "Initial Application" at bounding box center [700, 459] width 87 height 15
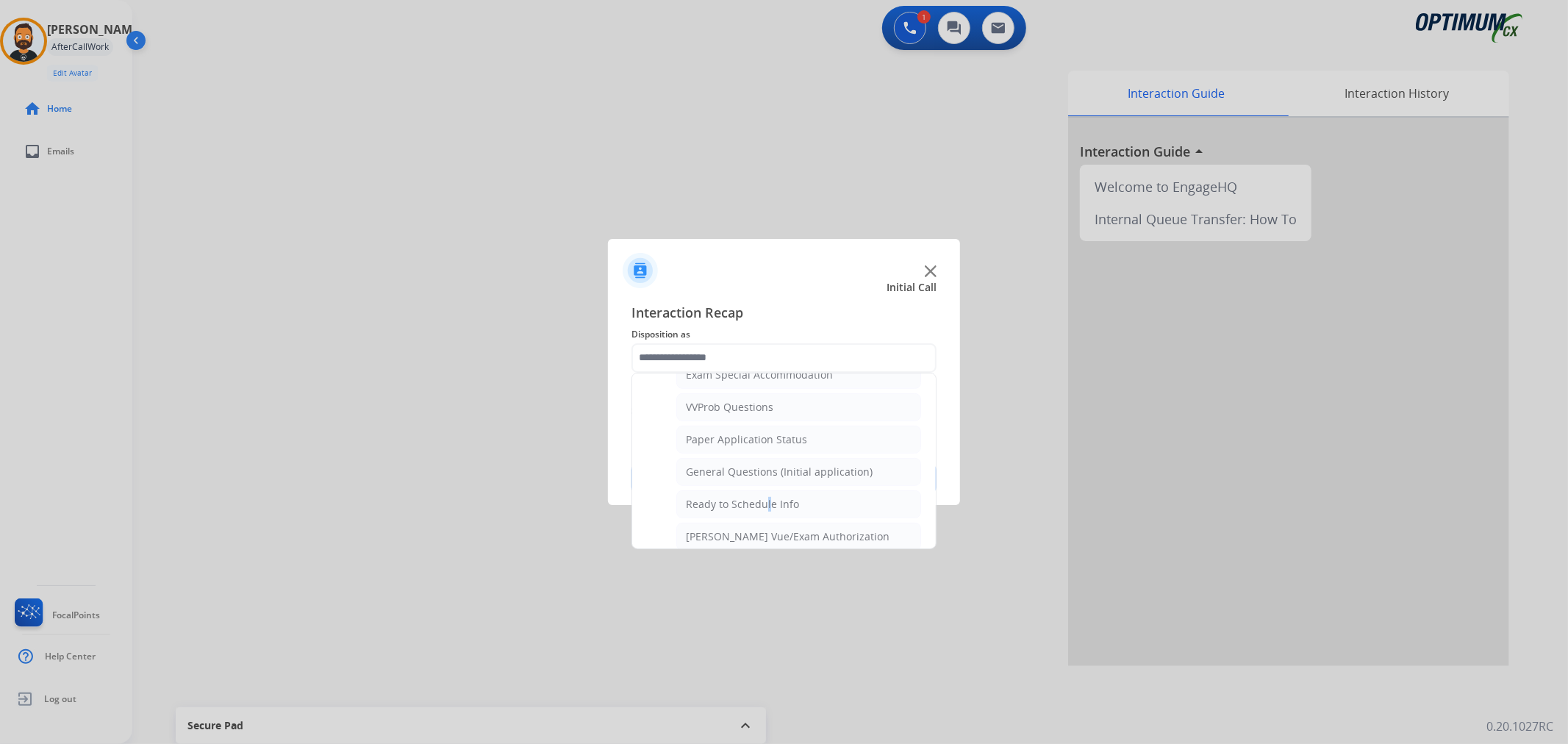
click at [763, 501] on div "Ready to Schedule Info" at bounding box center [742, 505] width 113 height 15
type input "**********"
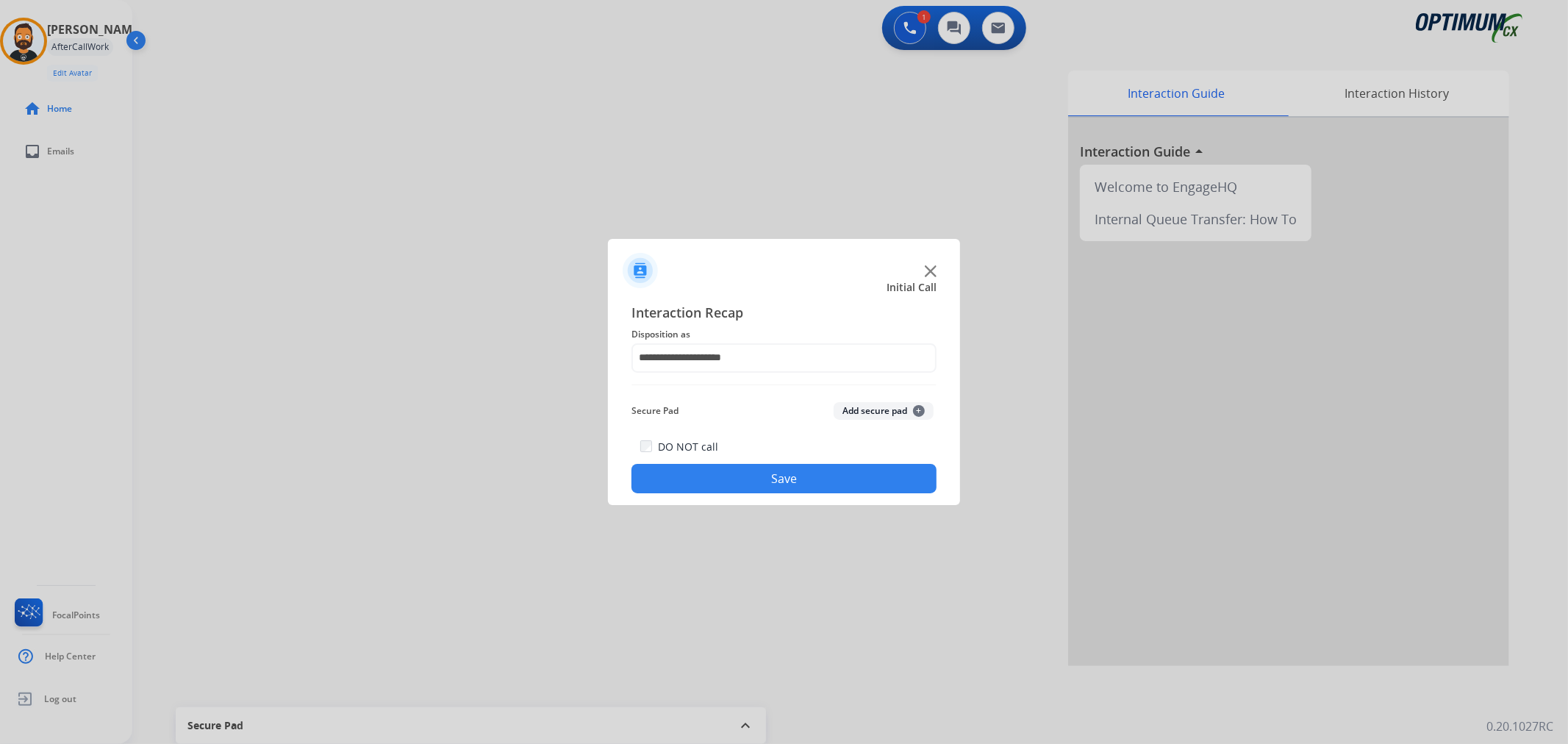
click at [759, 478] on button "Save" at bounding box center [784, 478] width 305 height 29
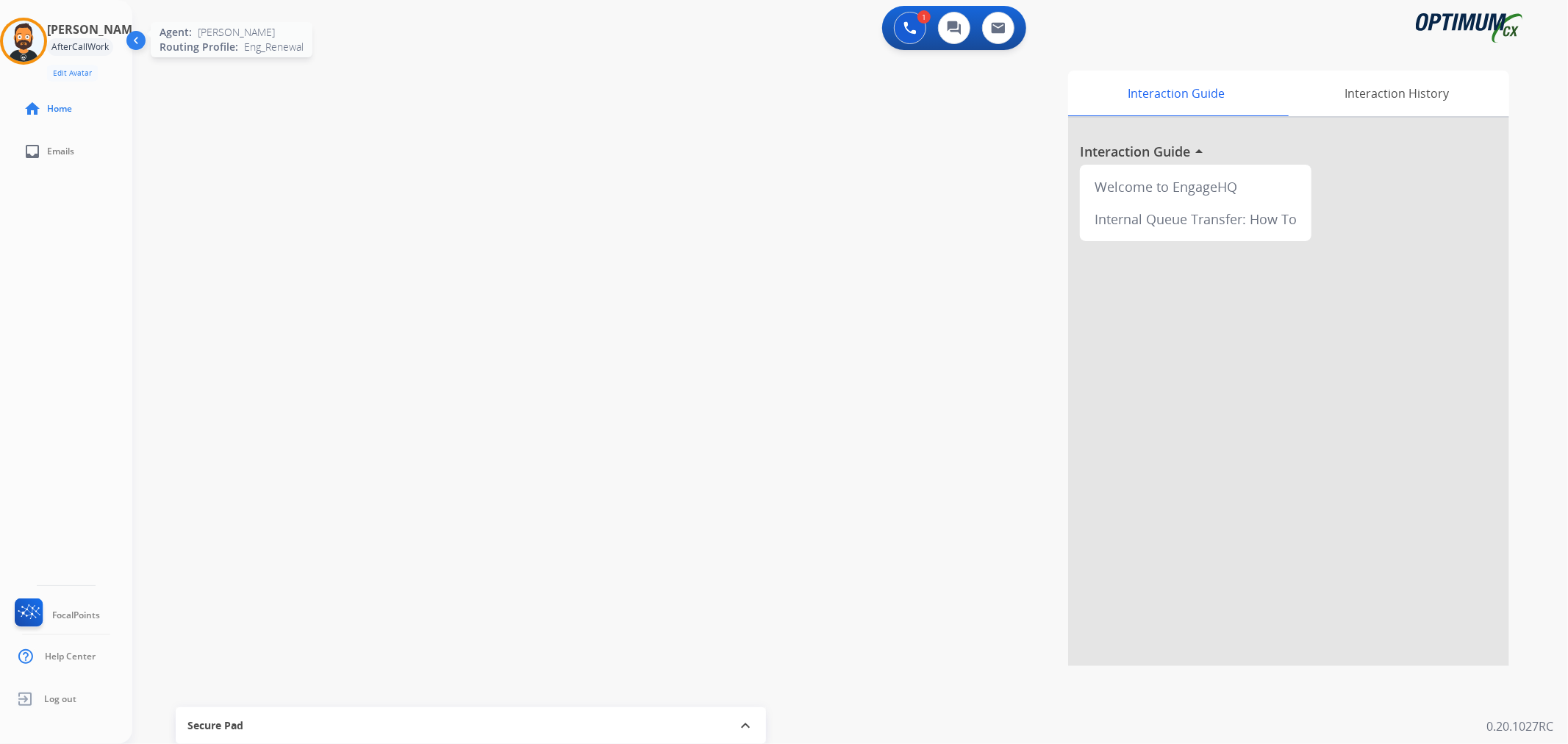
click at [26, 45] on img at bounding box center [23, 41] width 41 height 41
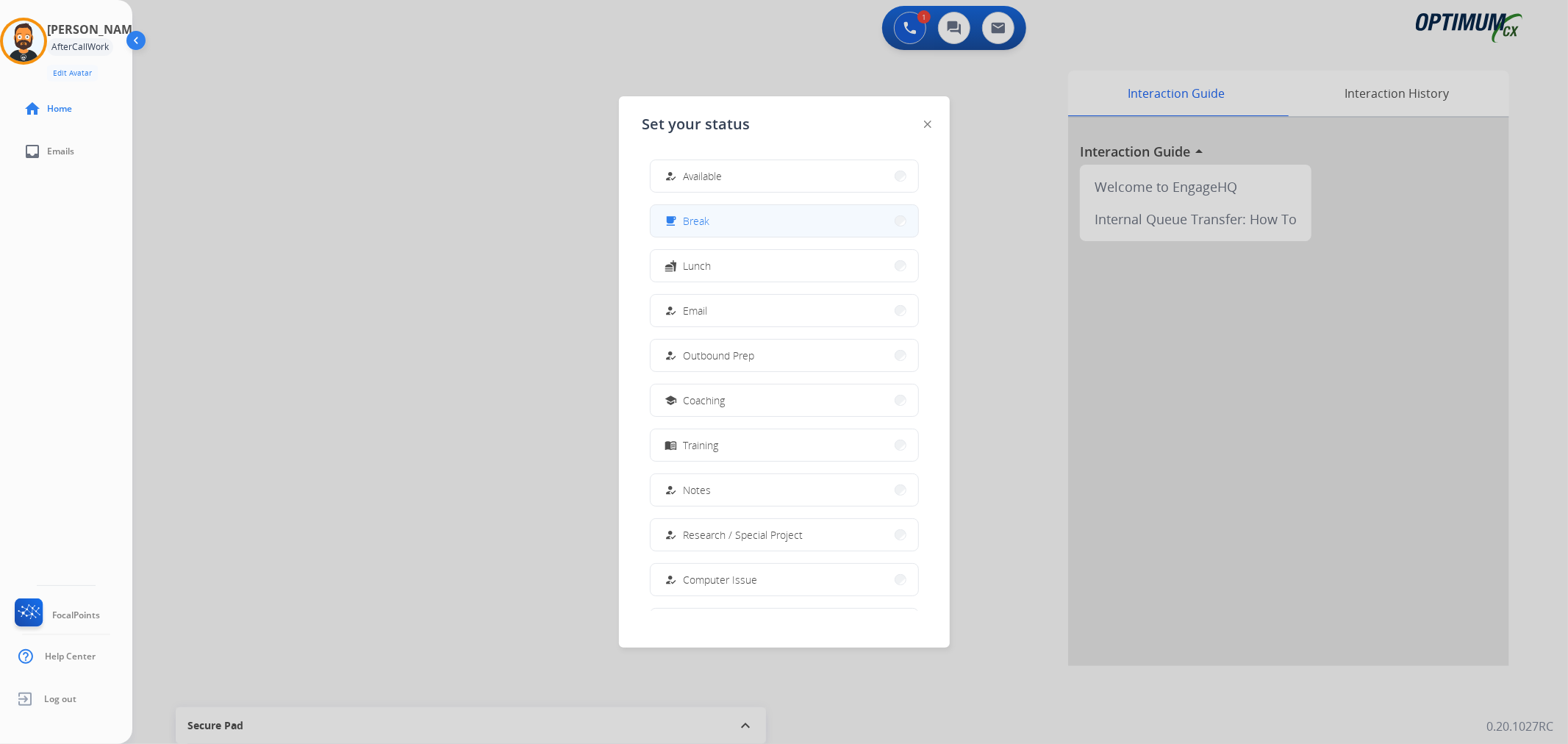
click at [674, 222] on mat-icon "free_breakfast" at bounding box center [671, 221] width 13 height 13
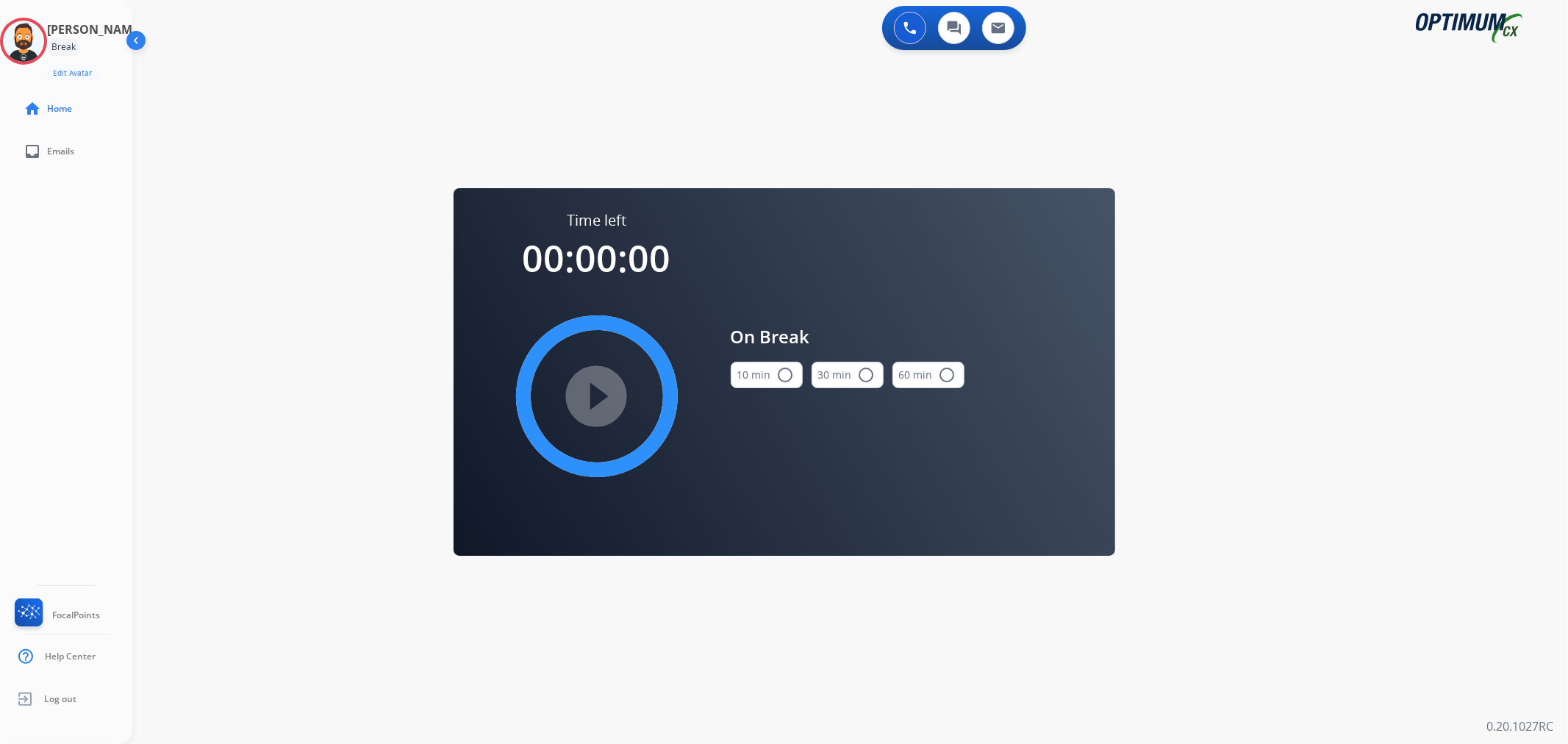
click at [774, 379] on button "10 min radio_button_unchecked" at bounding box center [766, 375] width 72 height 26
click at [600, 394] on mat-icon "play_circle_filled" at bounding box center [597, 396] width 18 height 18
click at [31, 43] on icon at bounding box center [24, 42] width 48 height 48
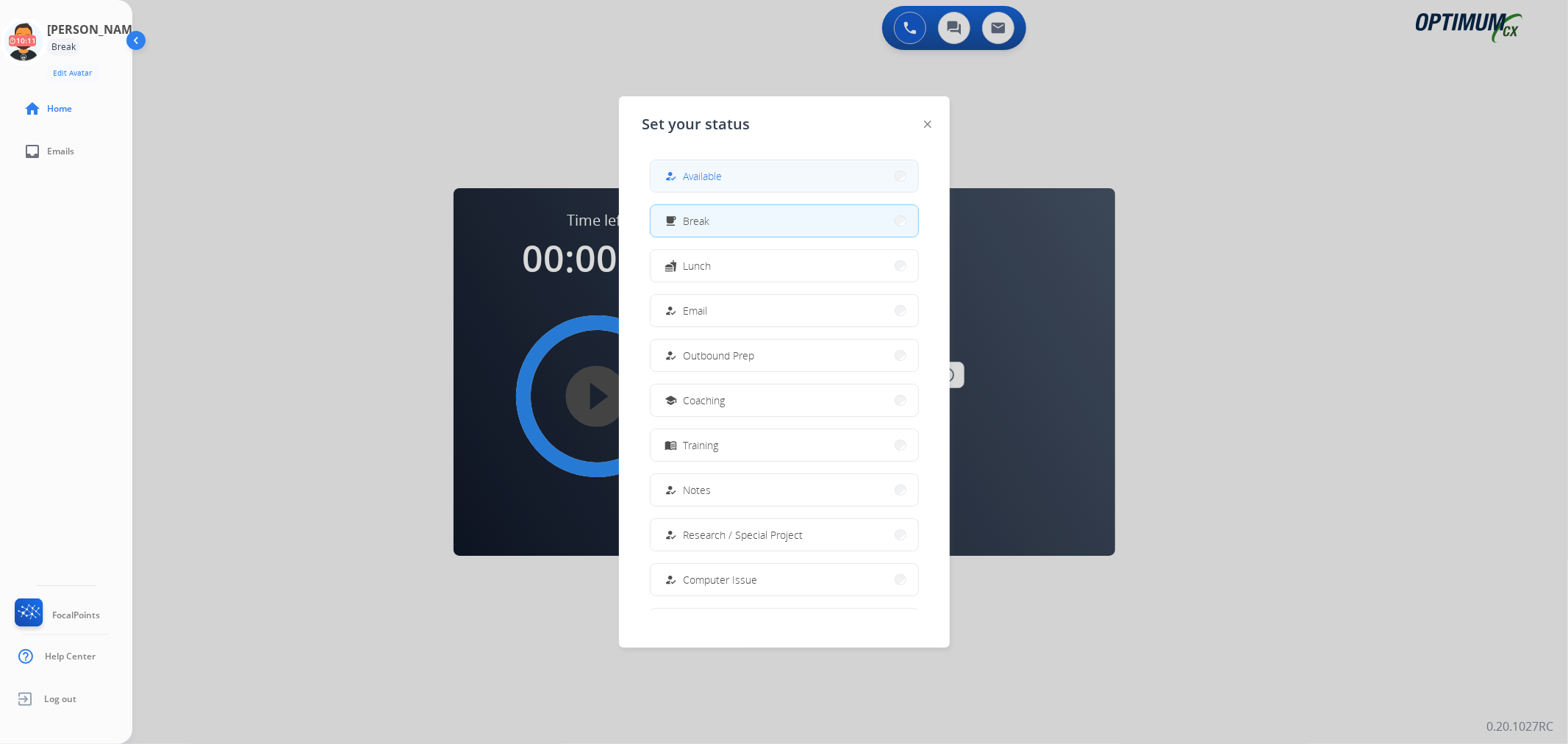
click at [733, 178] on button "how_to_reg Available" at bounding box center [784, 176] width 268 height 31
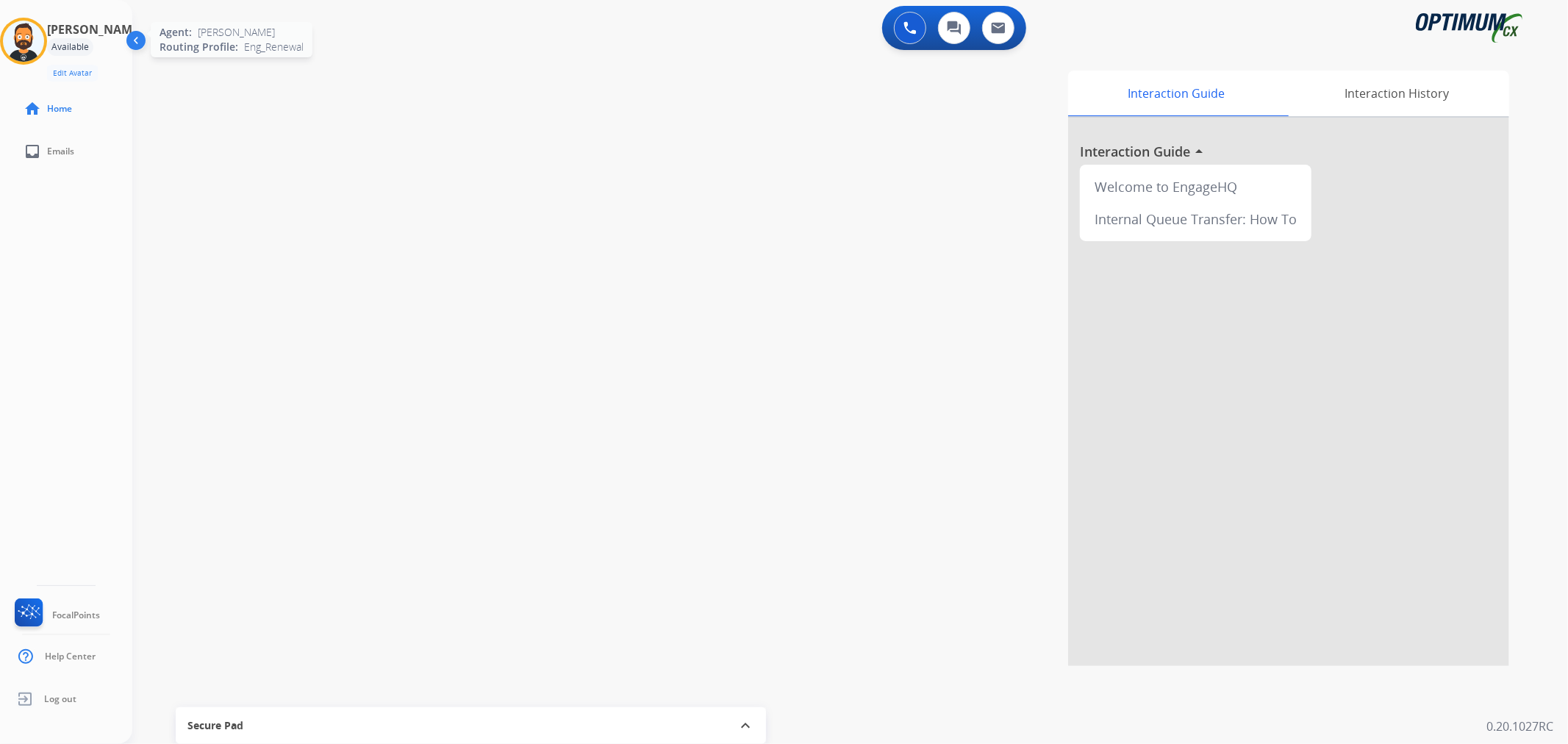
click at [44, 40] on img at bounding box center [23, 41] width 41 height 41
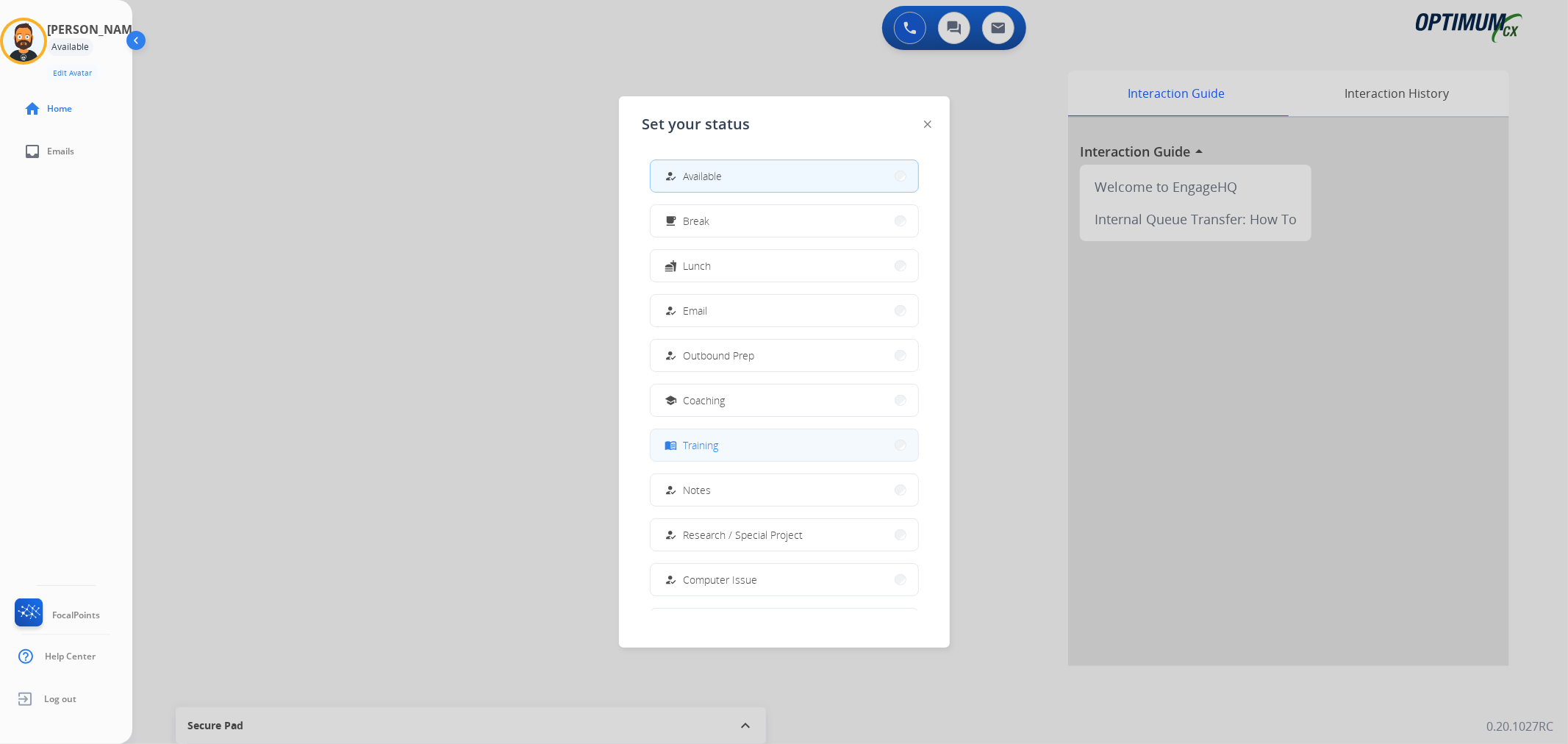
click at [704, 452] on div "menu_book Training" at bounding box center [691, 446] width 57 height 18
